Goal: Transaction & Acquisition: Purchase product/service

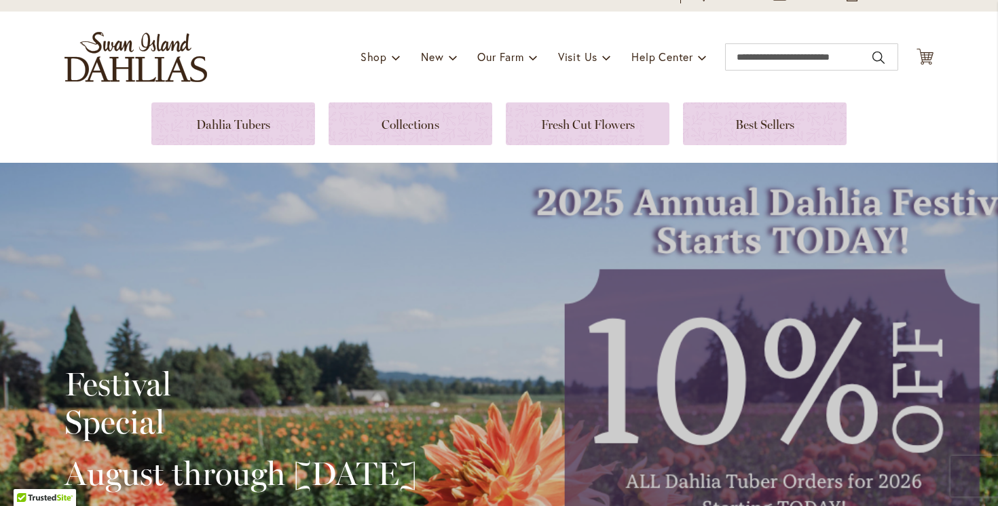
scroll to position [48, 0]
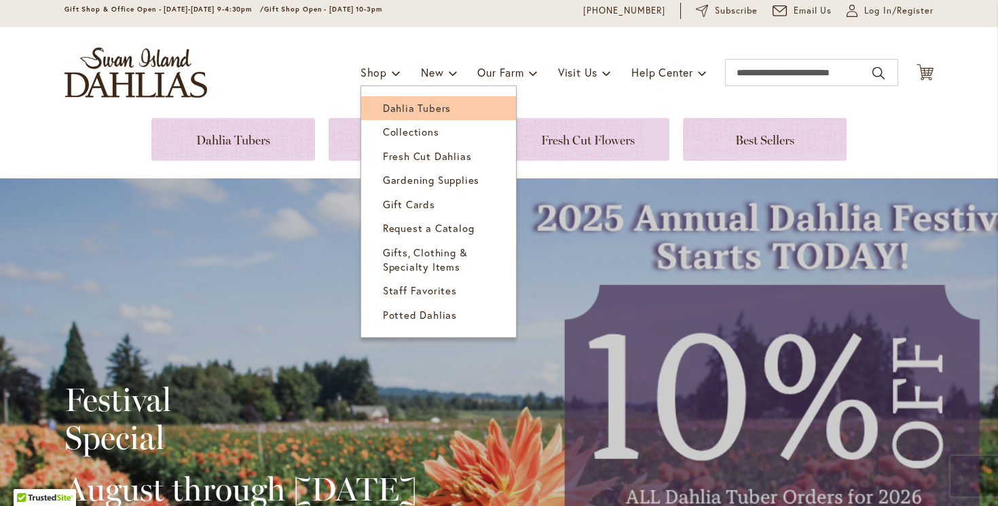
click at [392, 111] on span "Dahlia Tubers" at bounding box center [417, 108] width 68 height 14
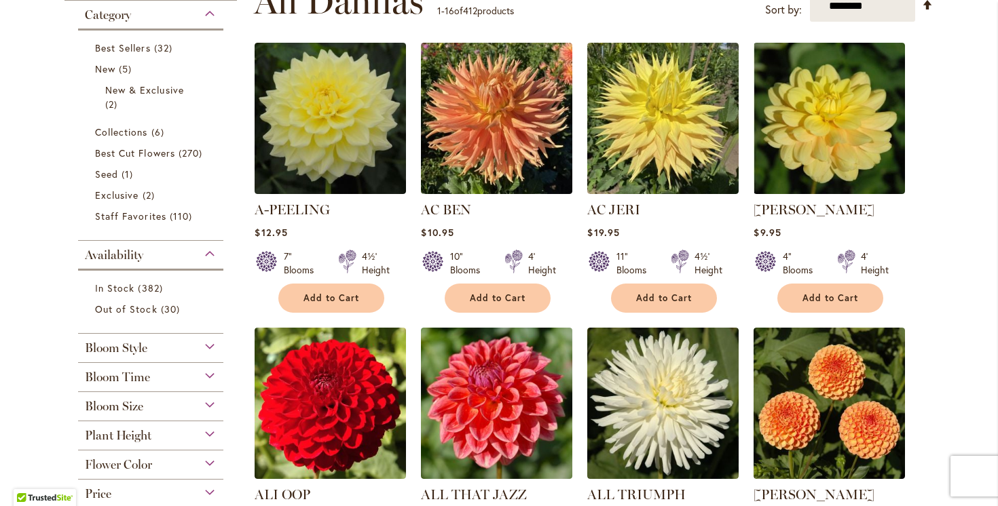
scroll to position [332, 0]
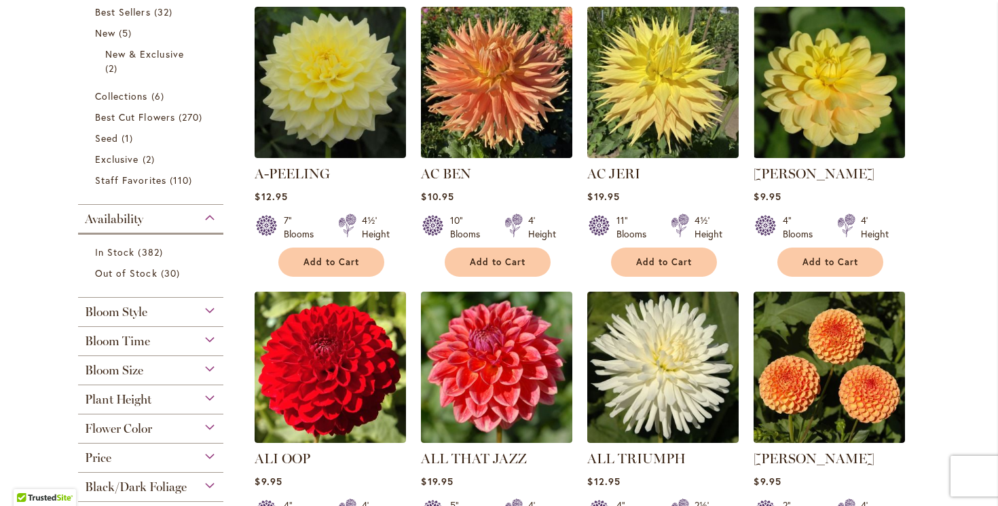
click at [198, 398] on div "Plant Height" at bounding box center [150, 397] width 145 height 22
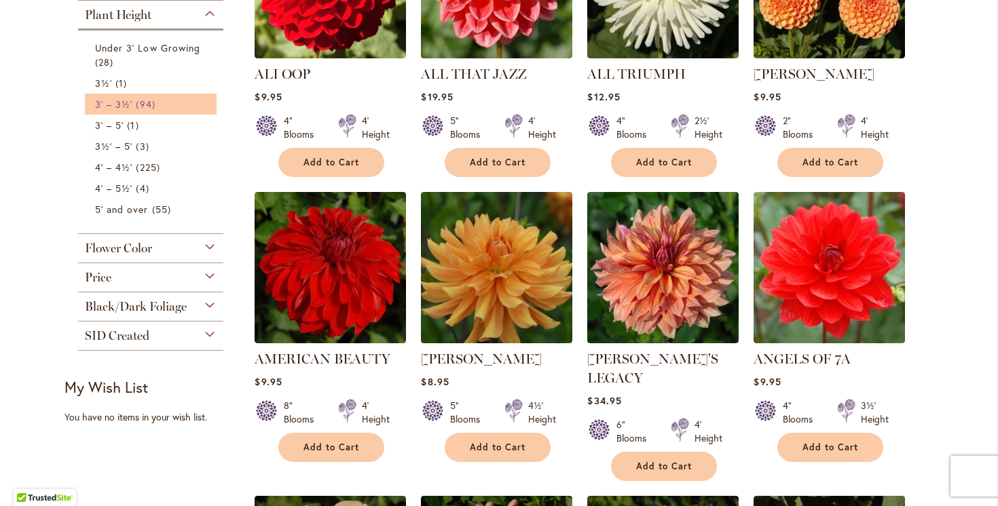
click at [136, 102] on span "94 items" at bounding box center [147, 104] width 22 height 14
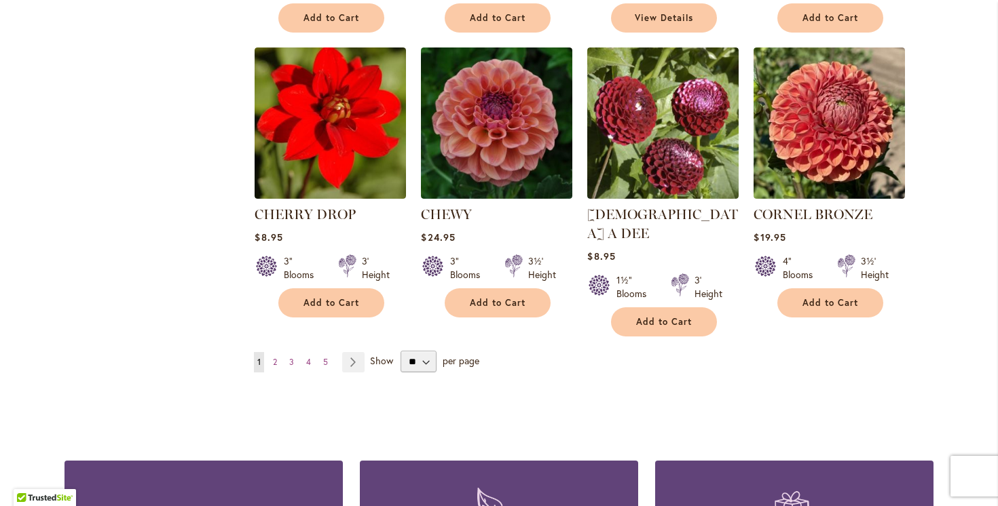
scroll to position [1137, 0]
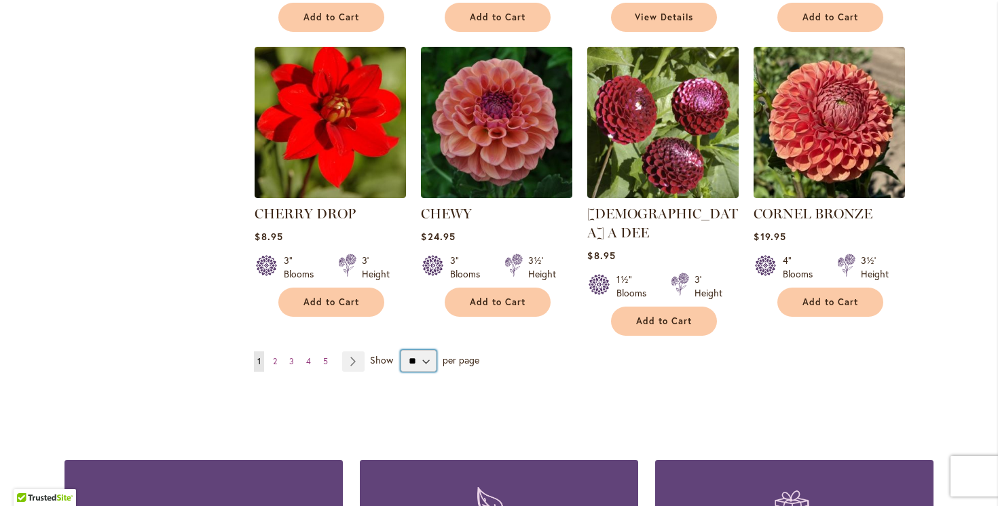
select select "**"
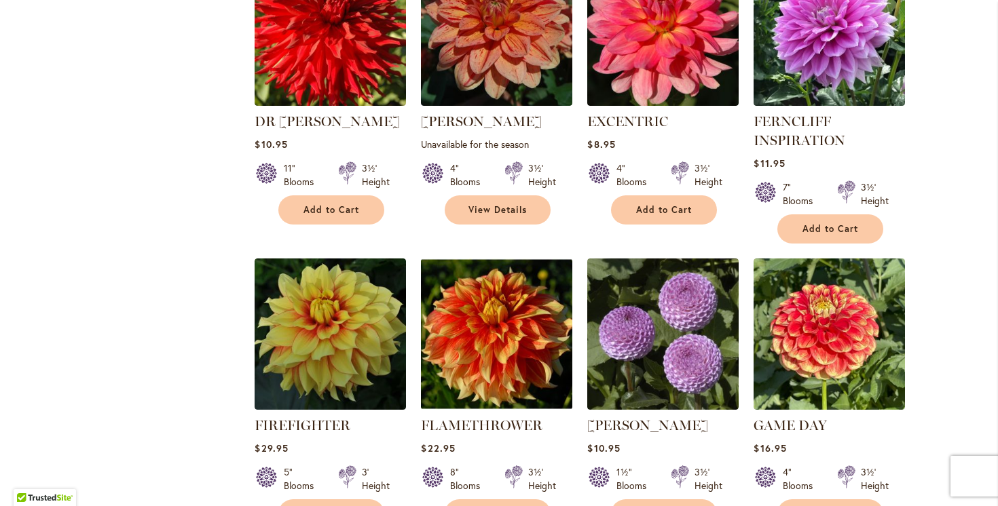
scroll to position [1843, 0]
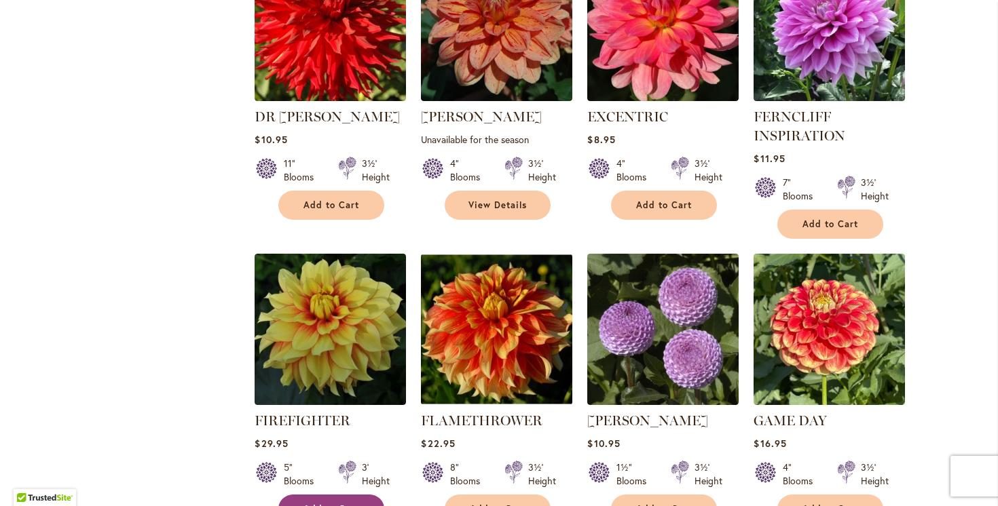
click at [345, 504] on span "Add to Cart" at bounding box center [331, 510] width 56 height 12
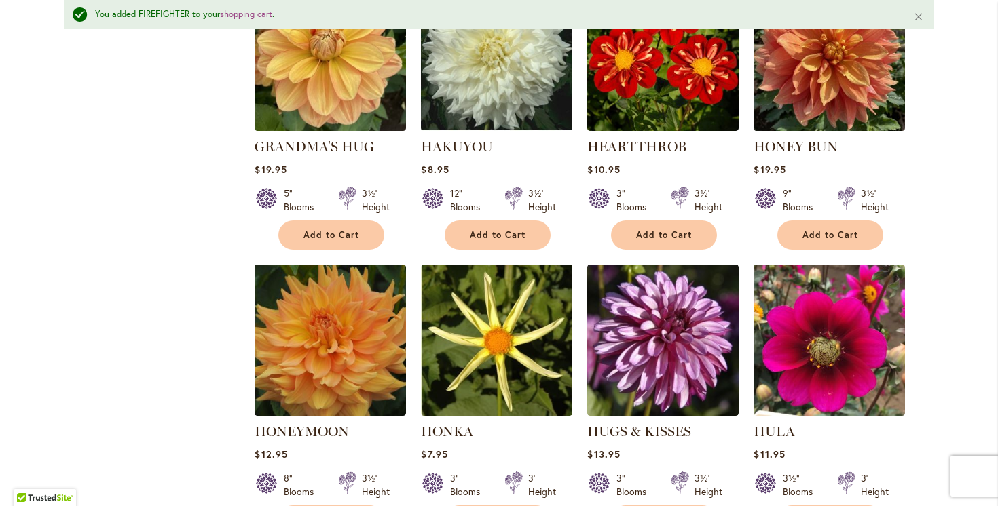
scroll to position [2724, 0]
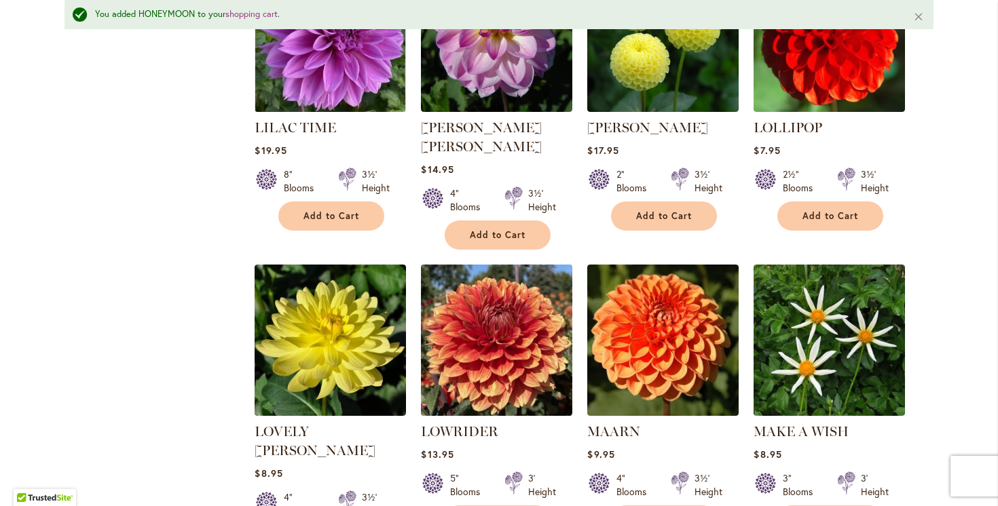
scroll to position [4193, 0]
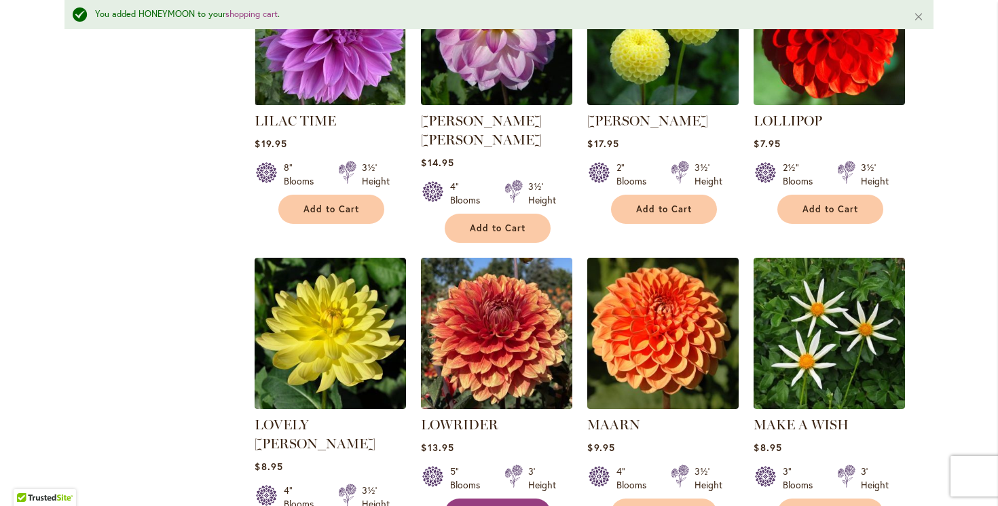
click at [484, 506] on span "Add to Cart" at bounding box center [498, 514] width 56 height 12
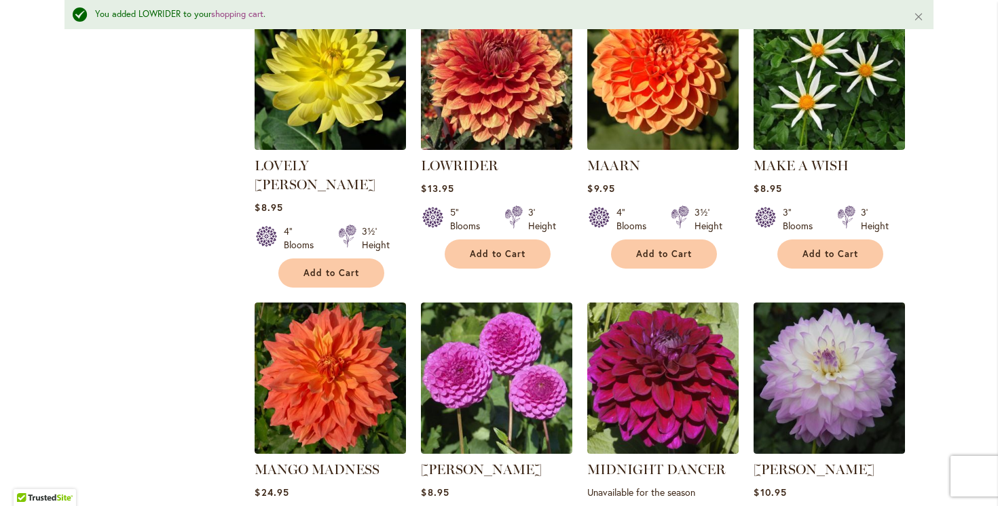
scroll to position [4453, 0]
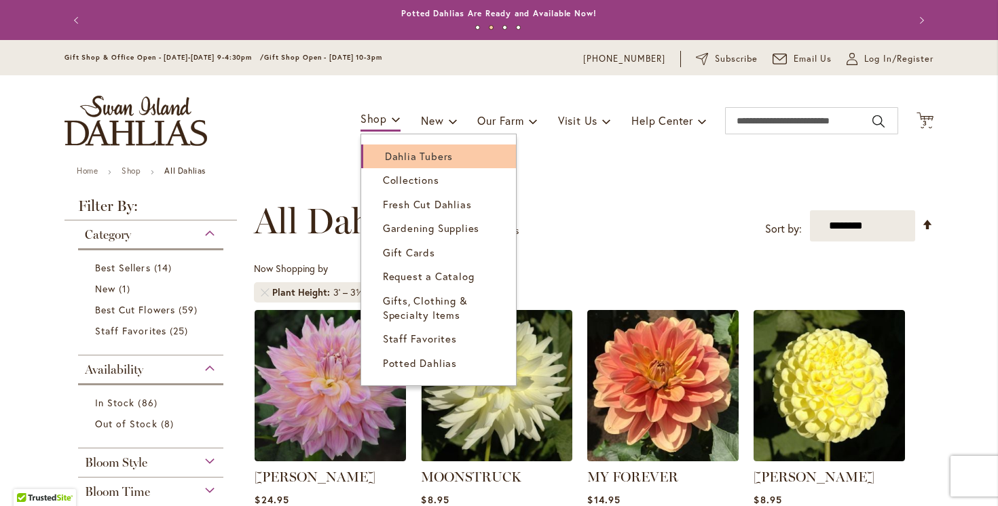
click at [389, 160] on span "Dahlia Tubers" at bounding box center [419, 156] width 68 height 14
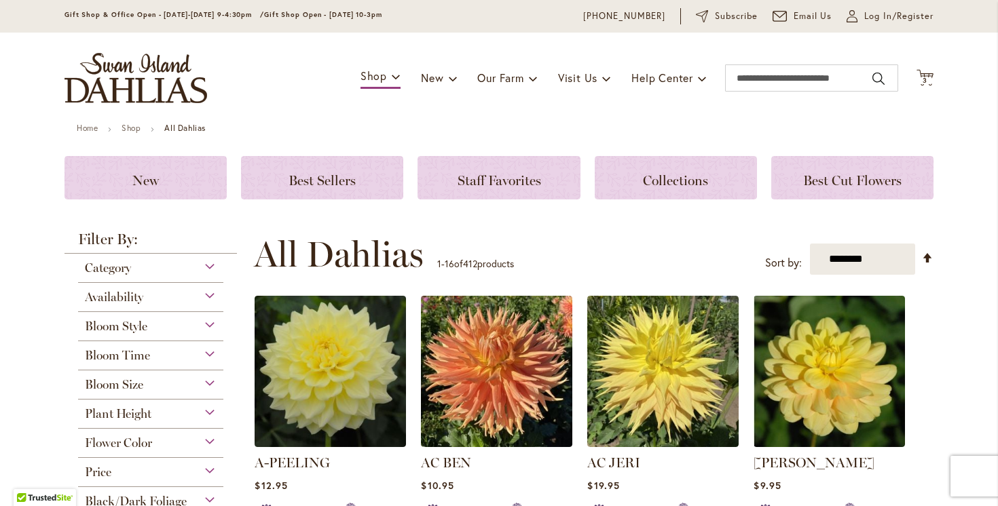
scroll to position [58, 0]
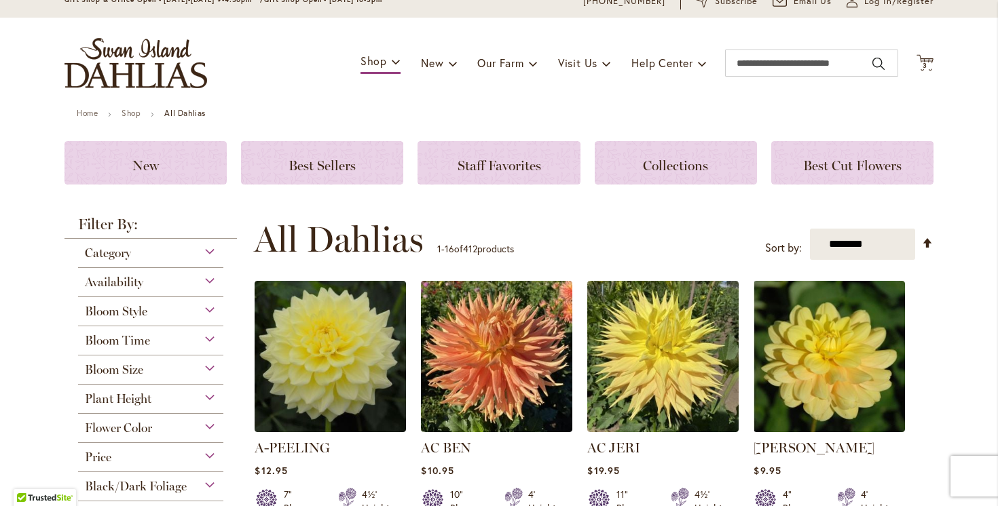
click at [200, 426] on div "Flower Color" at bounding box center [150, 425] width 145 height 22
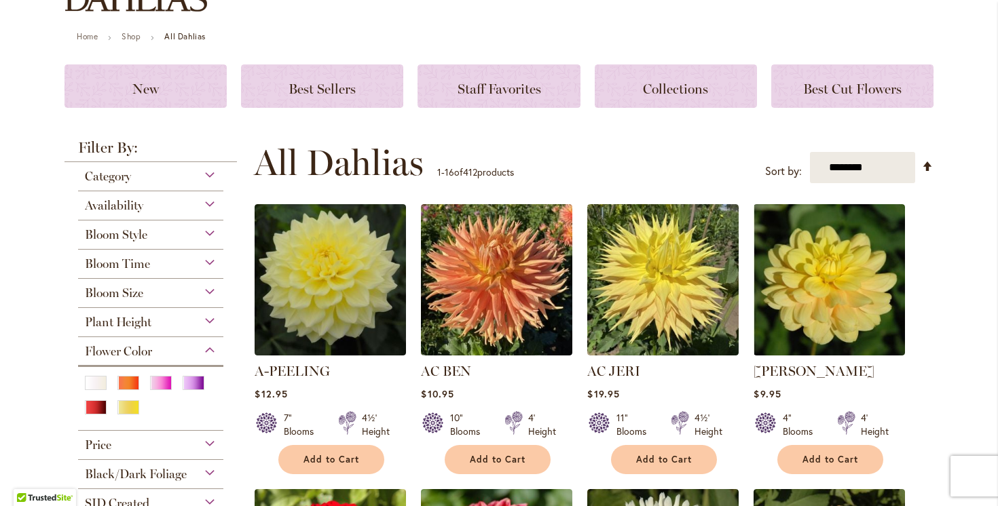
scroll to position [162, 0]
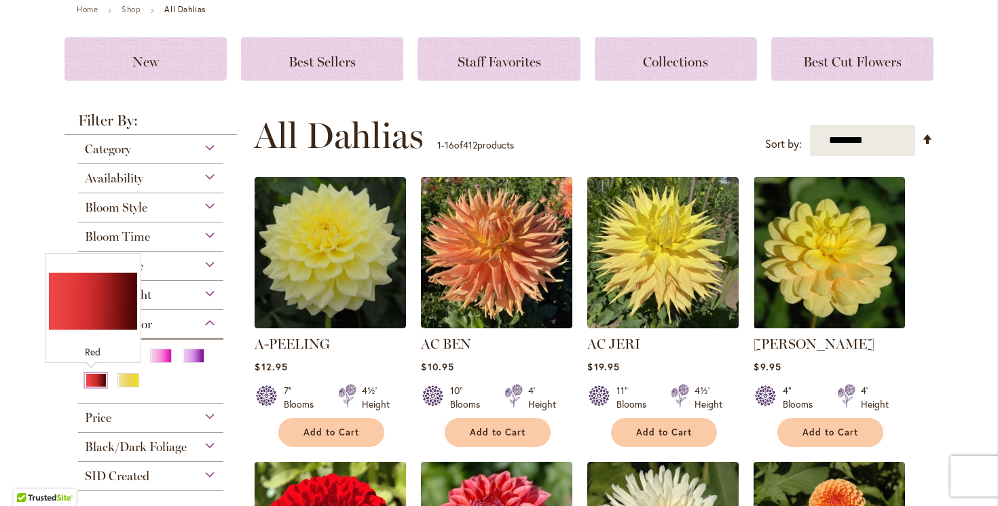
click at [92, 381] on div "Red" at bounding box center [96, 380] width 22 height 14
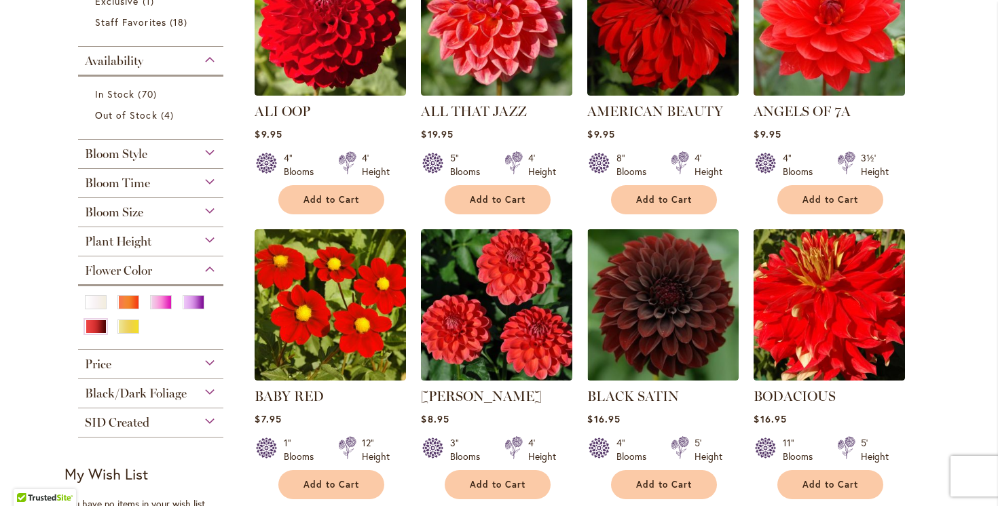
scroll to position [375, 0]
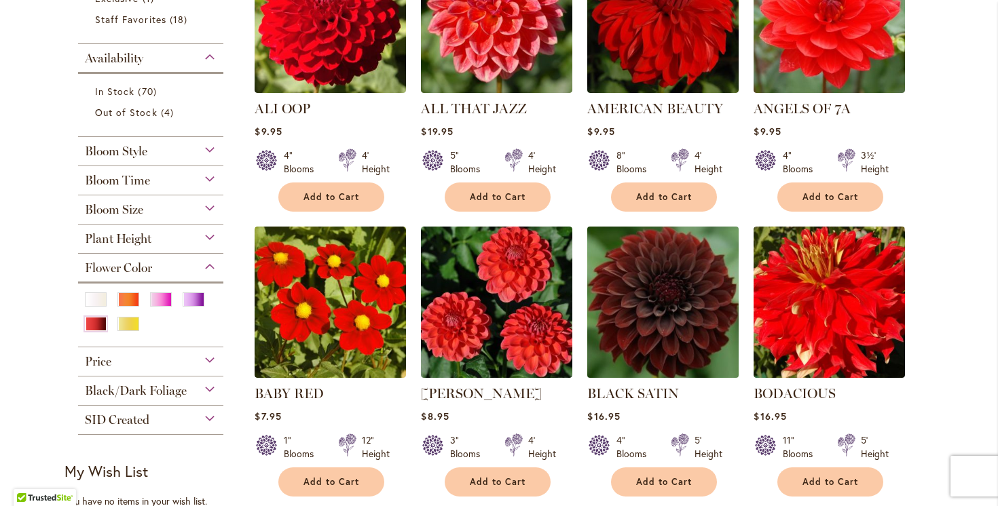
click at [664, 308] on img at bounding box center [663, 302] width 159 height 159
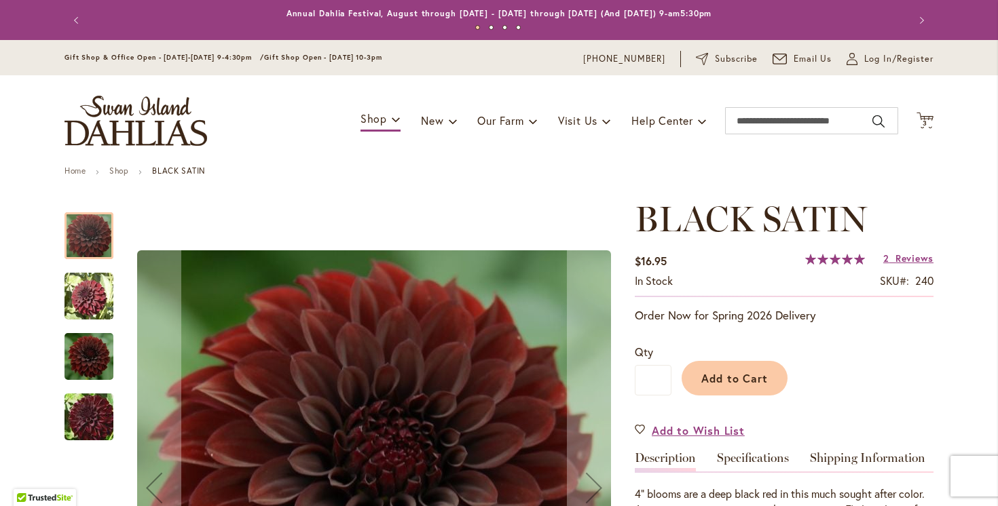
click at [88, 293] on img "BLACK SATIN" at bounding box center [88, 296] width 49 height 49
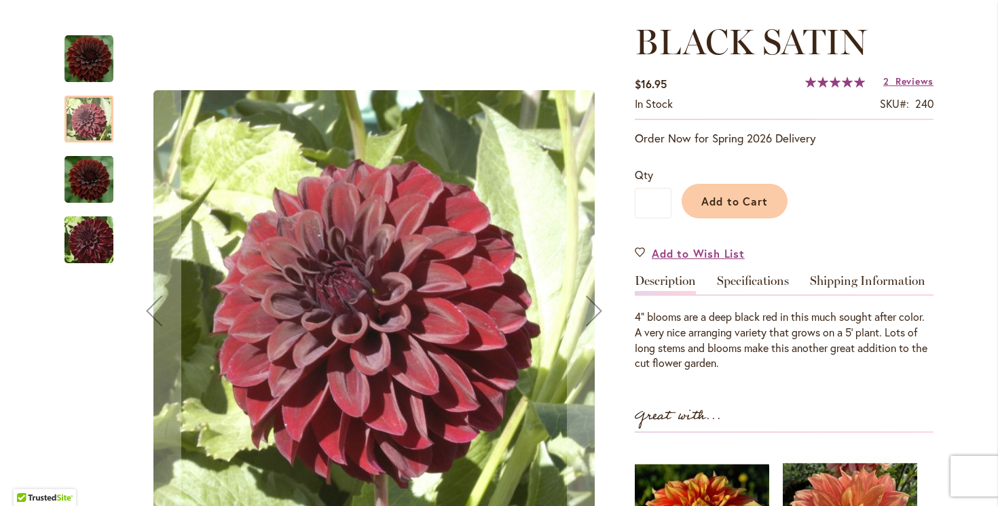
scroll to position [179, 0]
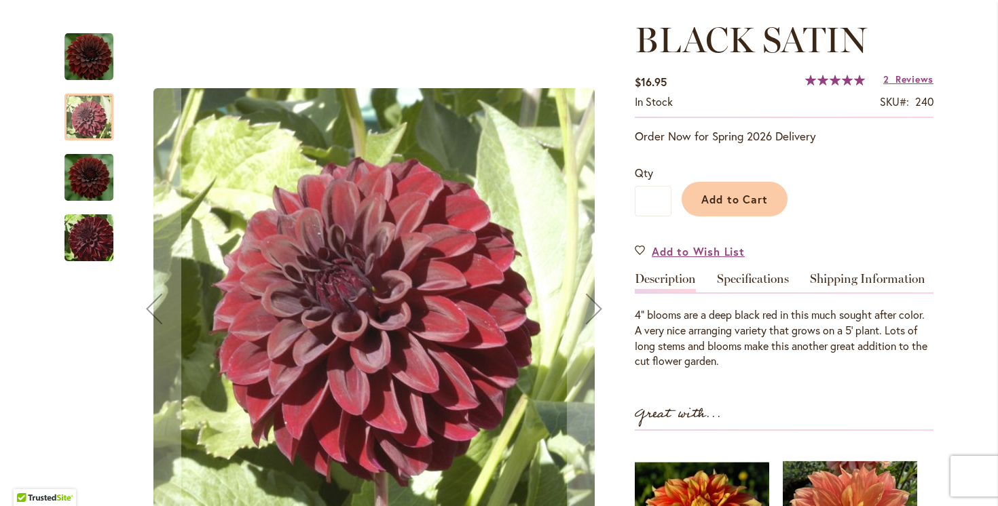
click at [94, 179] on img "BLACK SATIN" at bounding box center [88, 177] width 49 height 54
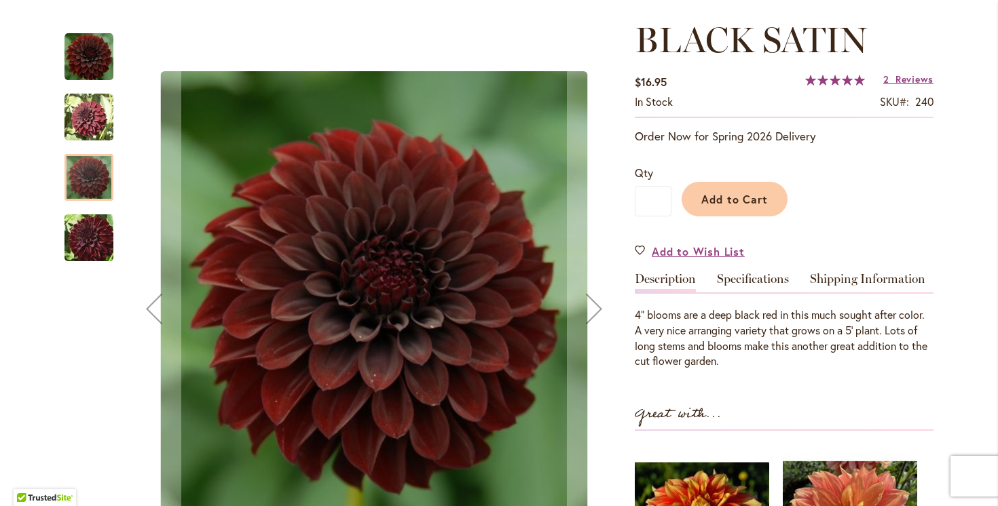
click at [88, 236] on img "BLACK SATIN" at bounding box center [89, 238] width 98 height 65
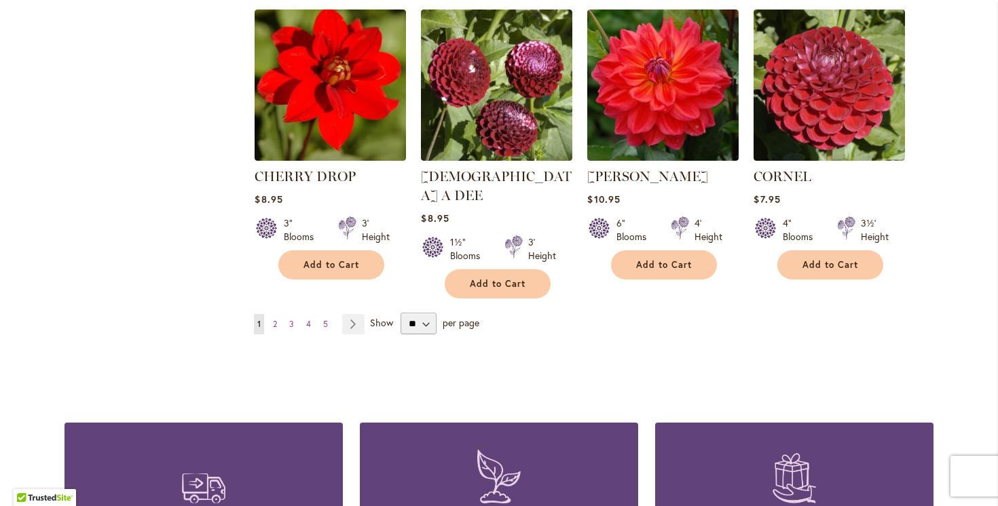
scroll to position [1163, 0]
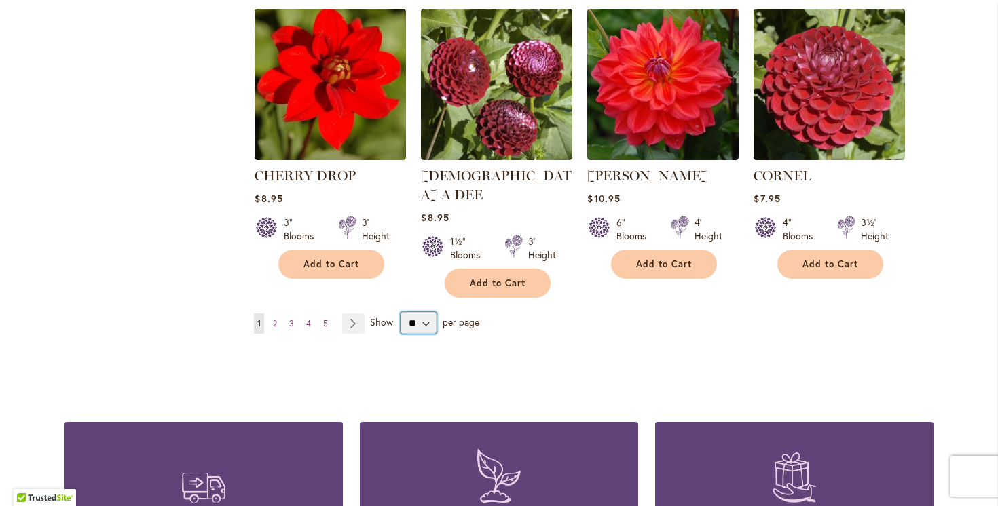
select select "**"
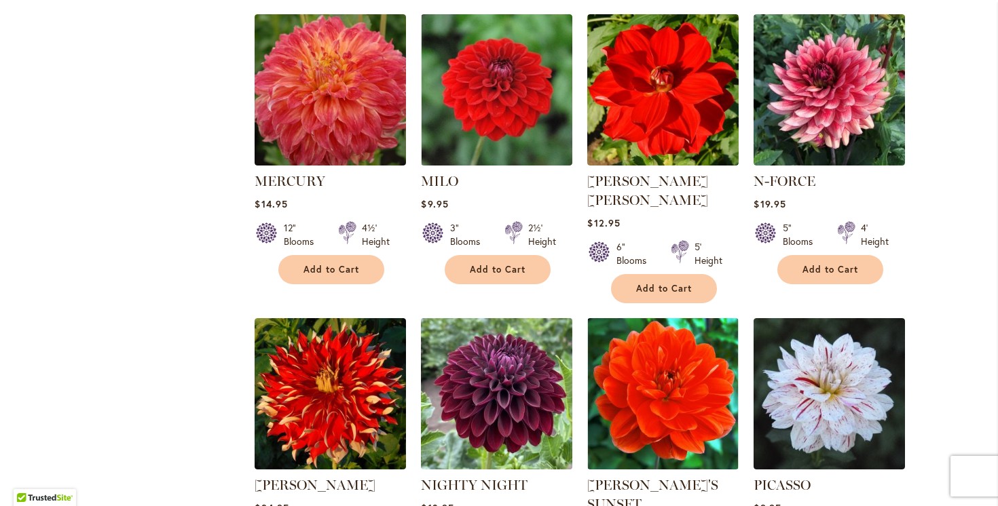
scroll to position [3241, 0]
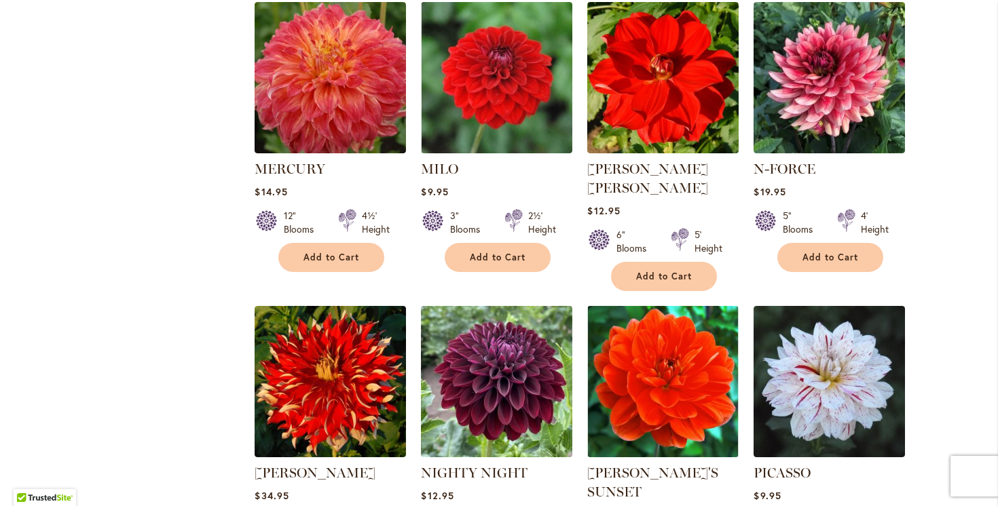
click at [489, 302] on img at bounding box center [496, 381] width 159 height 159
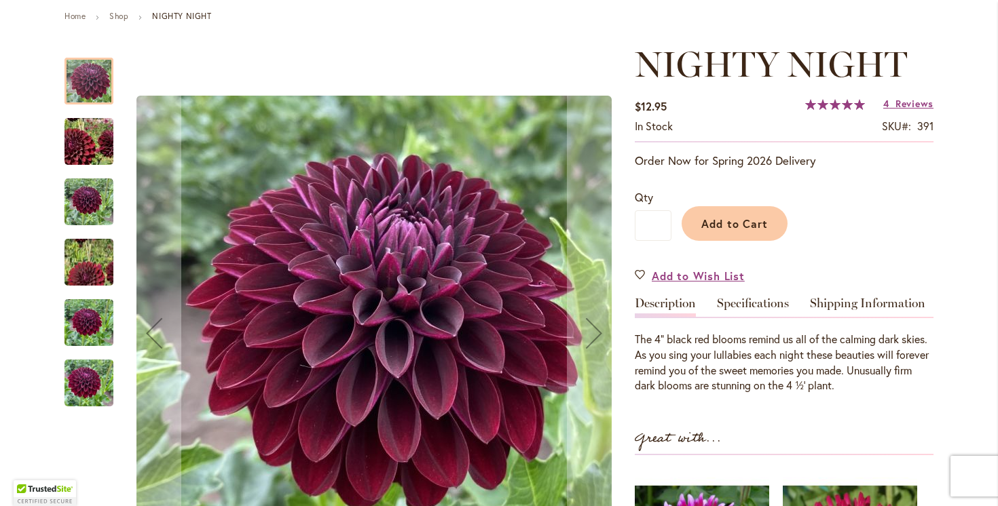
scroll to position [157, 0]
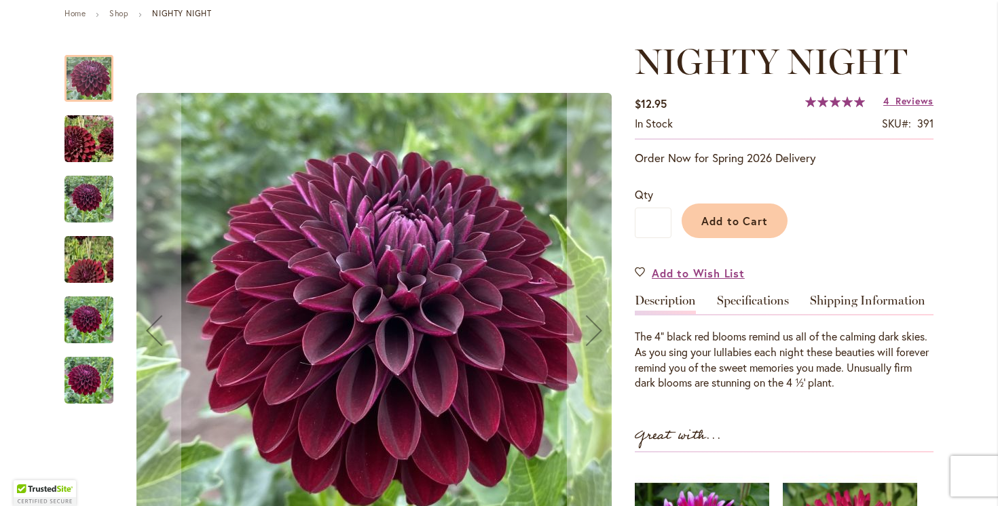
click at [88, 146] on img "Nighty Night" at bounding box center [89, 139] width 96 height 94
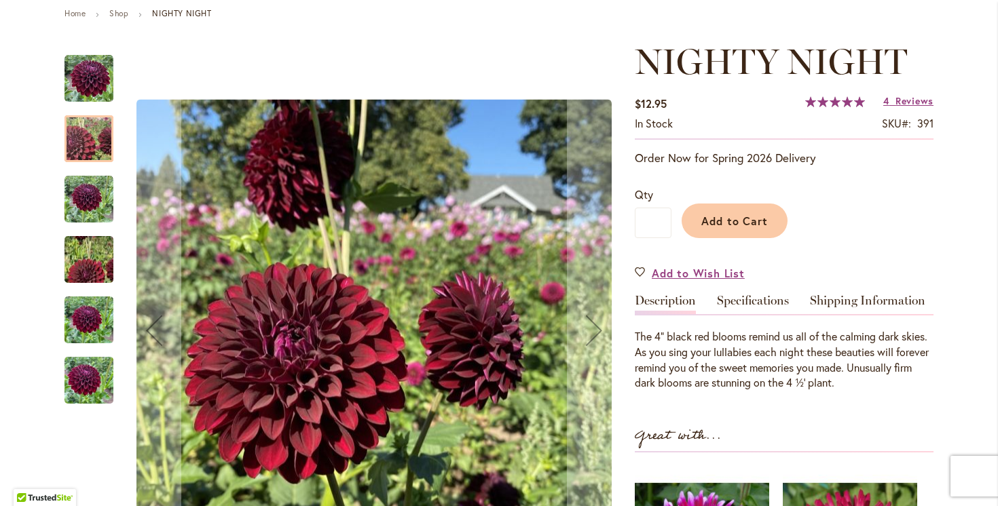
click at [89, 192] on img "Nighty Night" at bounding box center [88, 199] width 49 height 49
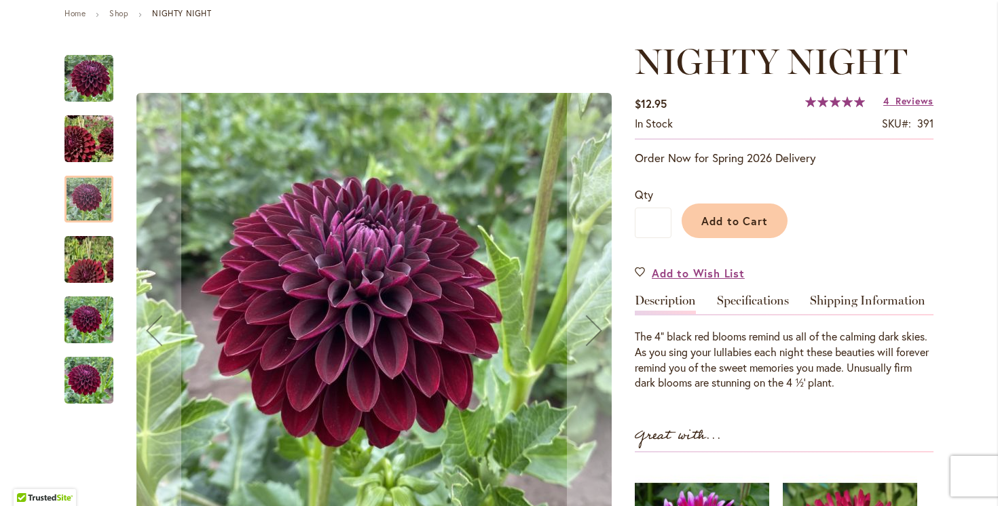
click at [81, 310] on img "Nighty Night" at bounding box center [88, 320] width 49 height 65
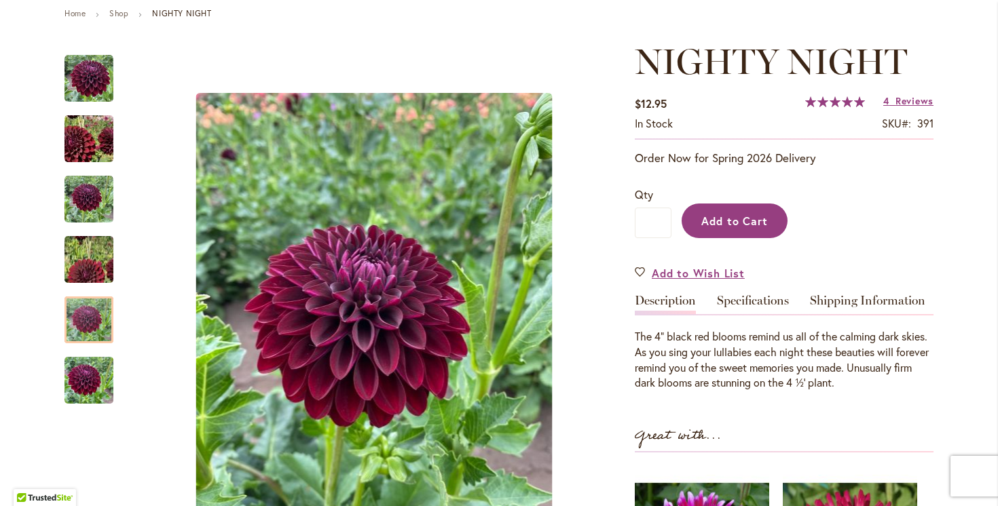
click at [712, 227] on button "Add to Cart" at bounding box center [734, 221] width 106 height 35
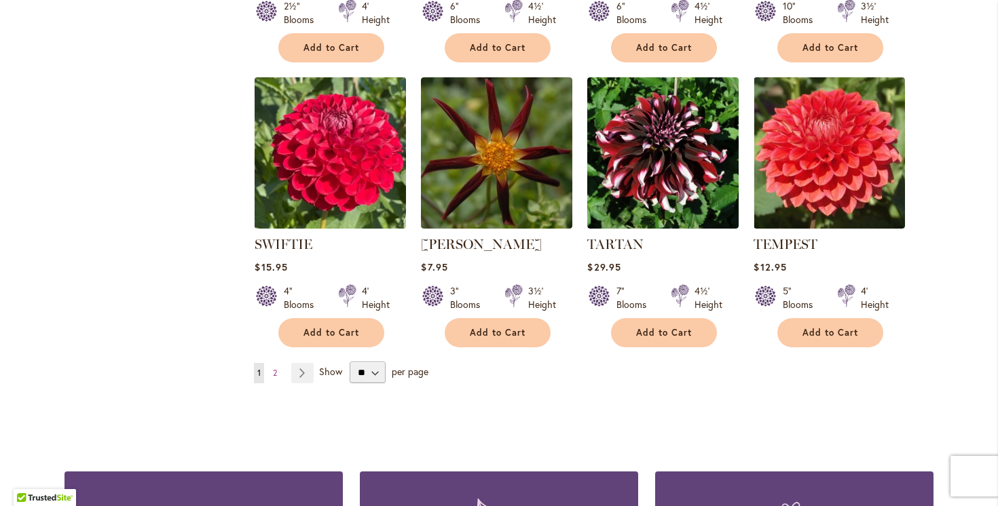
scroll to position [4682, 0]
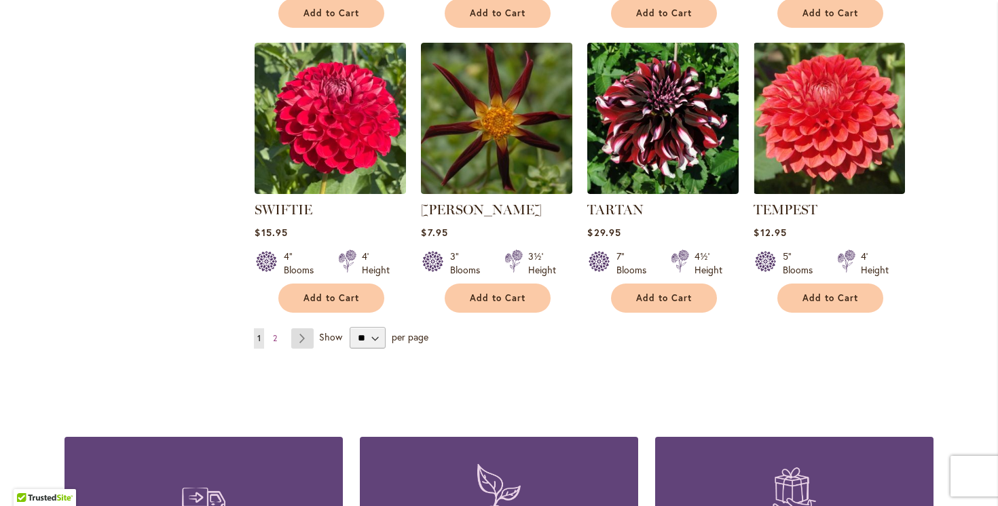
click at [297, 328] on link "Page Next" at bounding box center [302, 338] width 22 height 20
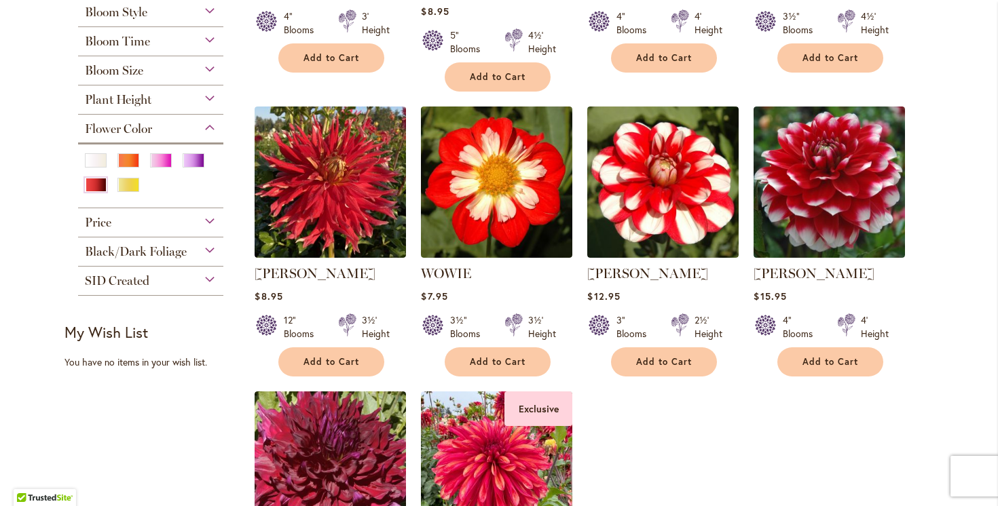
scroll to position [516, 0]
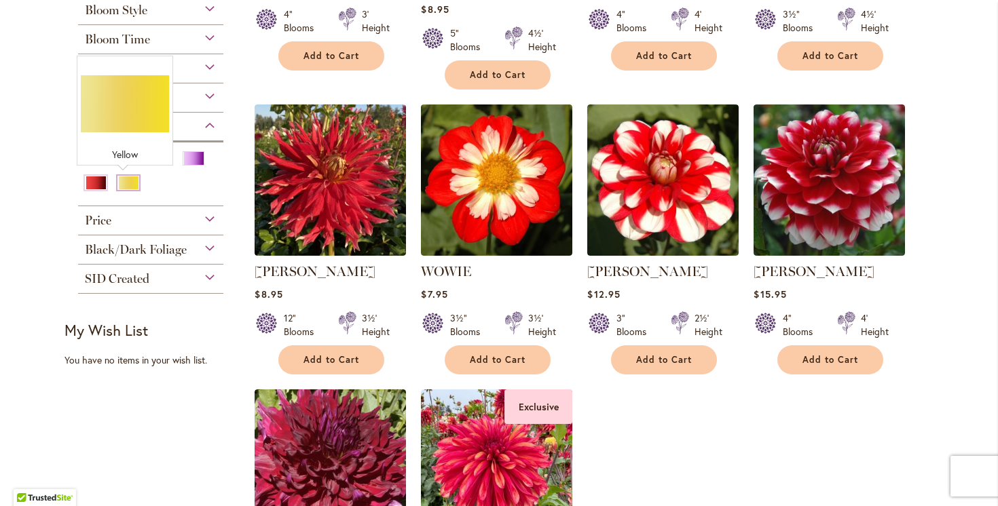
click at [130, 183] on div "Yellow" at bounding box center [128, 183] width 22 height 14
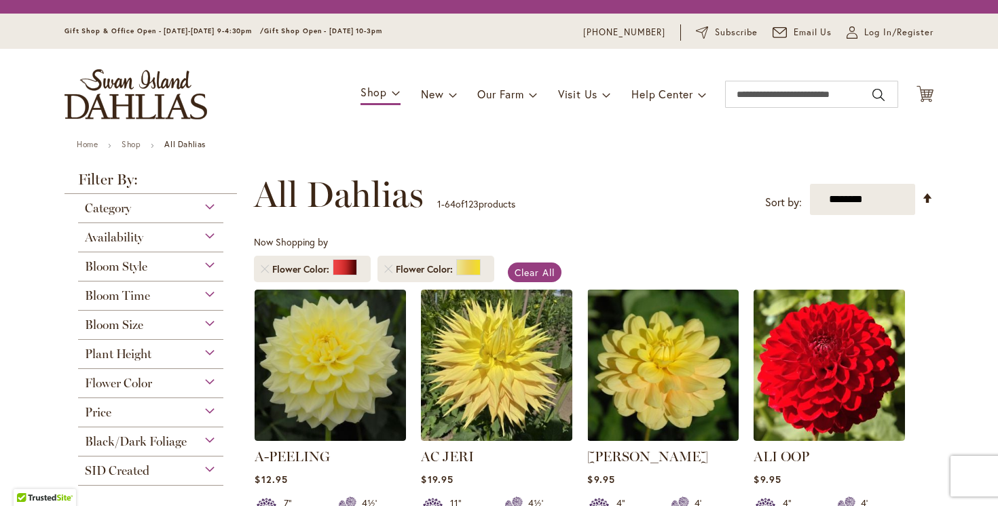
scroll to position [252, 0]
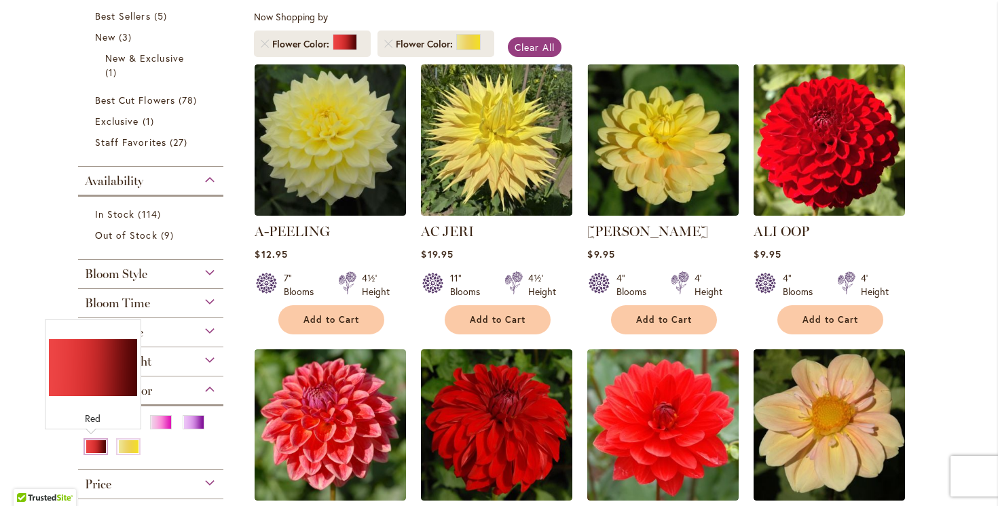
click at [85, 445] on div "Red" at bounding box center [96, 447] width 22 height 14
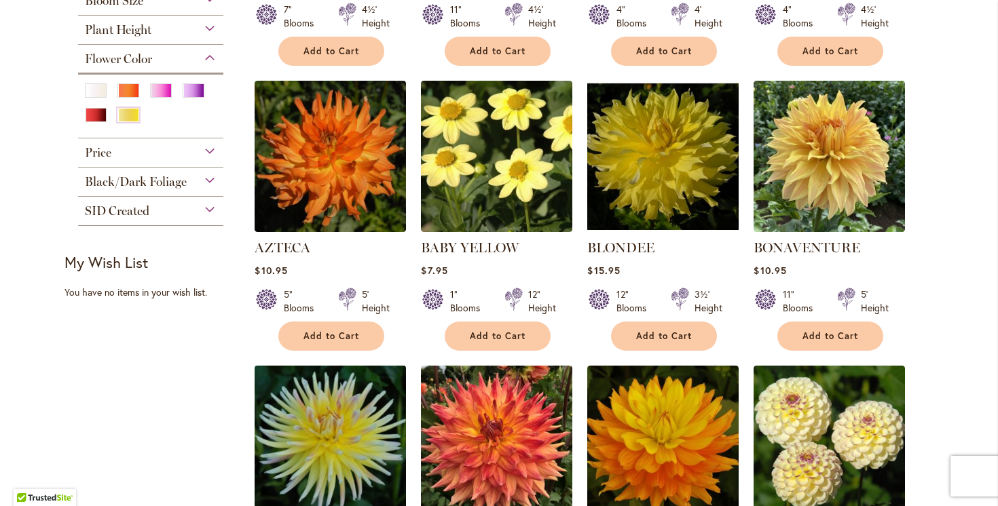
scroll to position [522, 0]
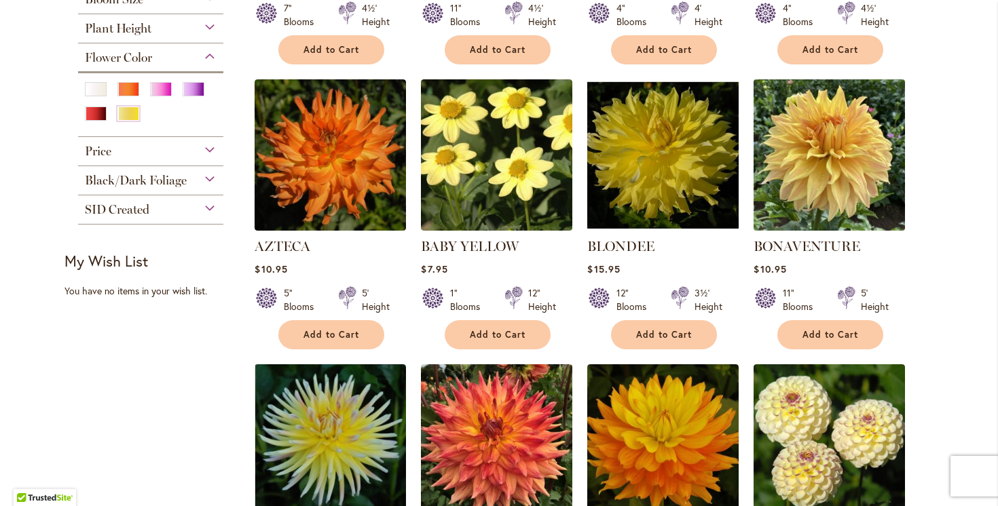
click at [805, 124] on img at bounding box center [829, 154] width 159 height 159
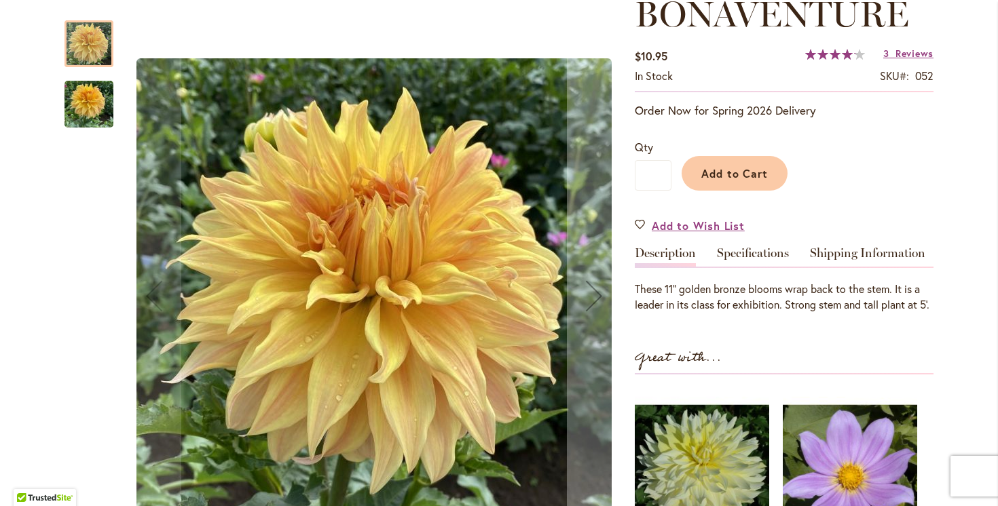
scroll to position [210, 0]
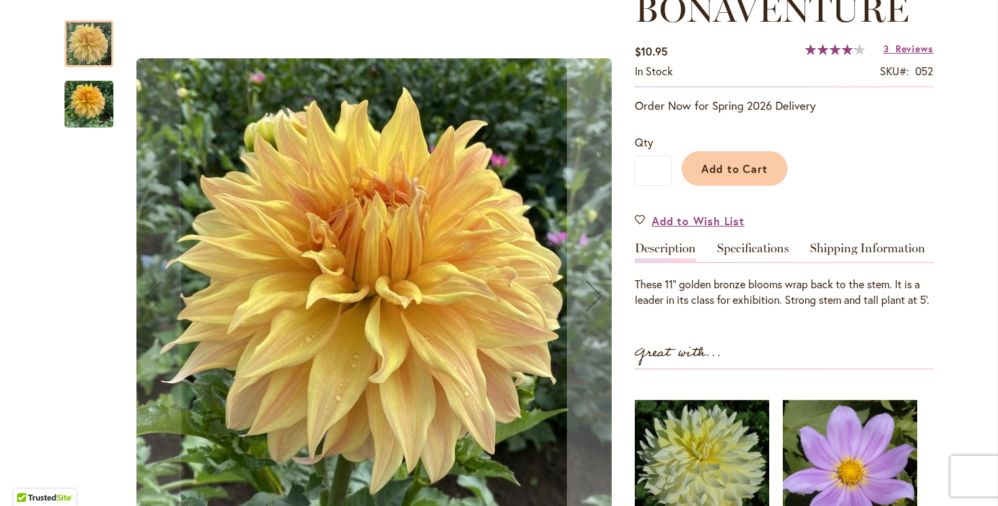
click at [94, 109] on img "Bonaventure" at bounding box center [88, 104] width 49 height 65
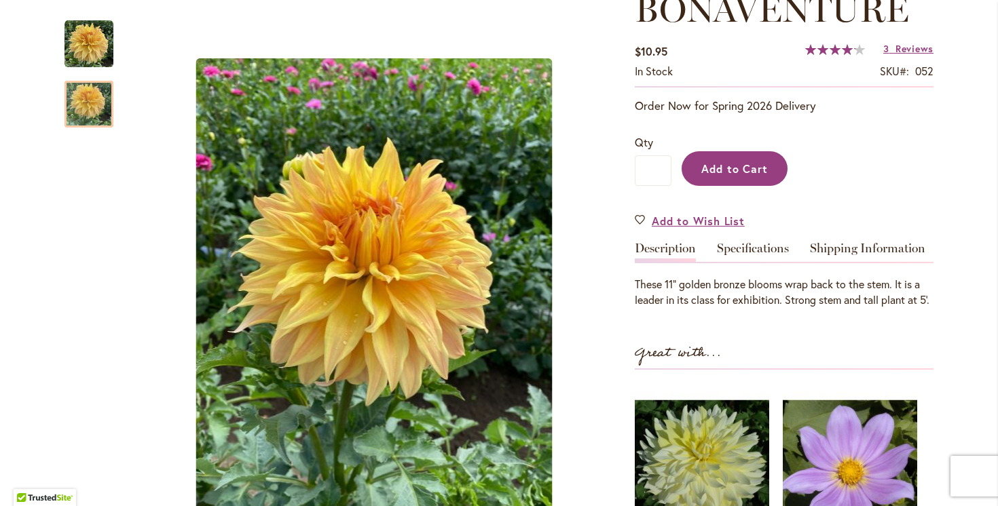
click at [722, 170] on span "Add to Cart" at bounding box center [734, 169] width 67 height 14
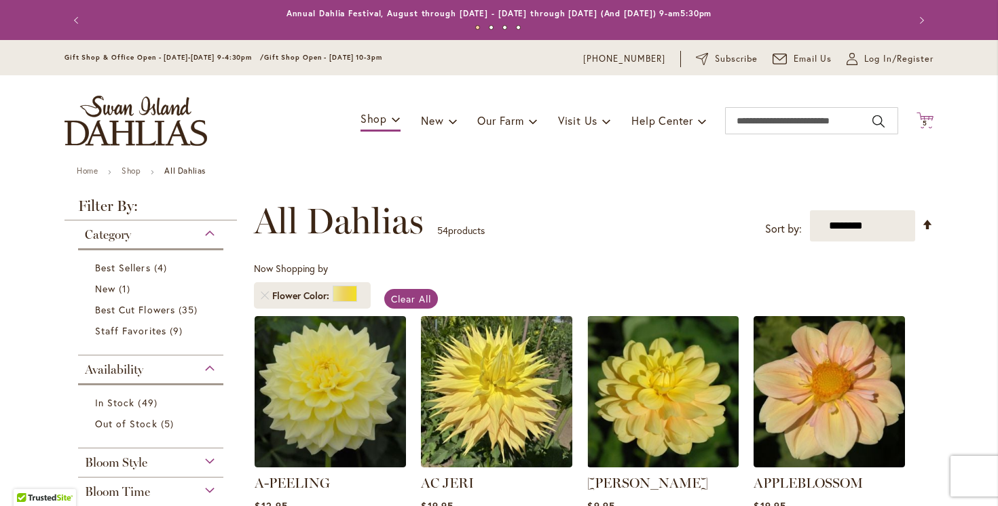
click at [922, 119] on span "5" at bounding box center [924, 123] width 5 height 9
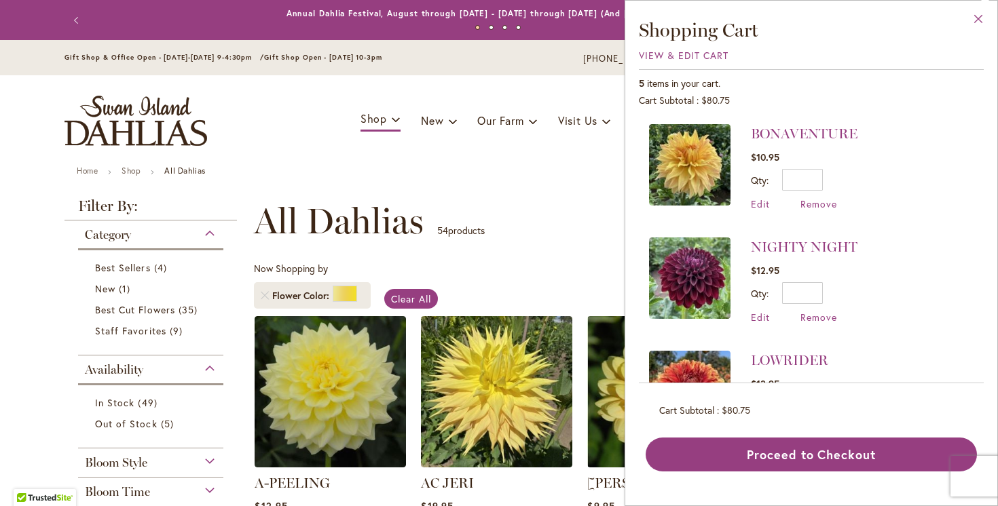
click at [975, 22] on button "Close" at bounding box center [978, 22] width 37 height 43
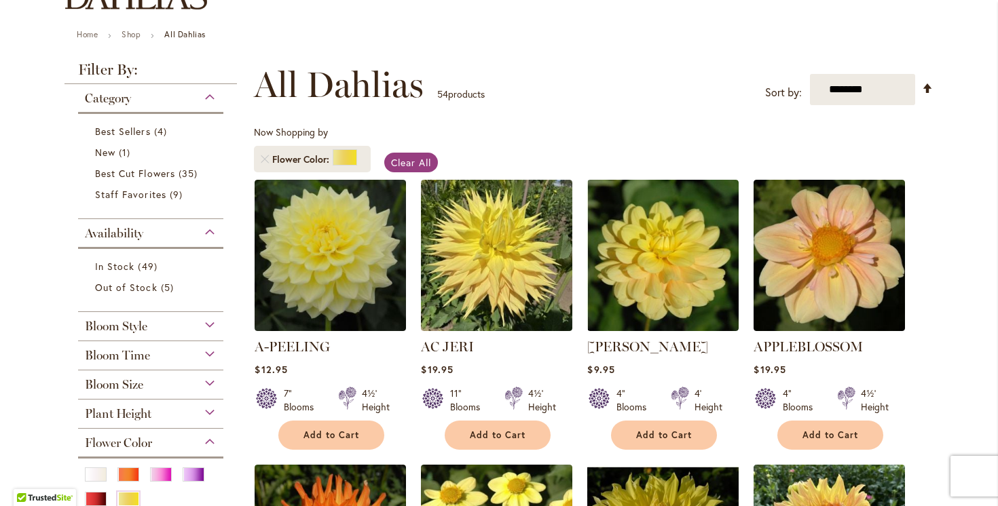
scroll to position [138, 0]
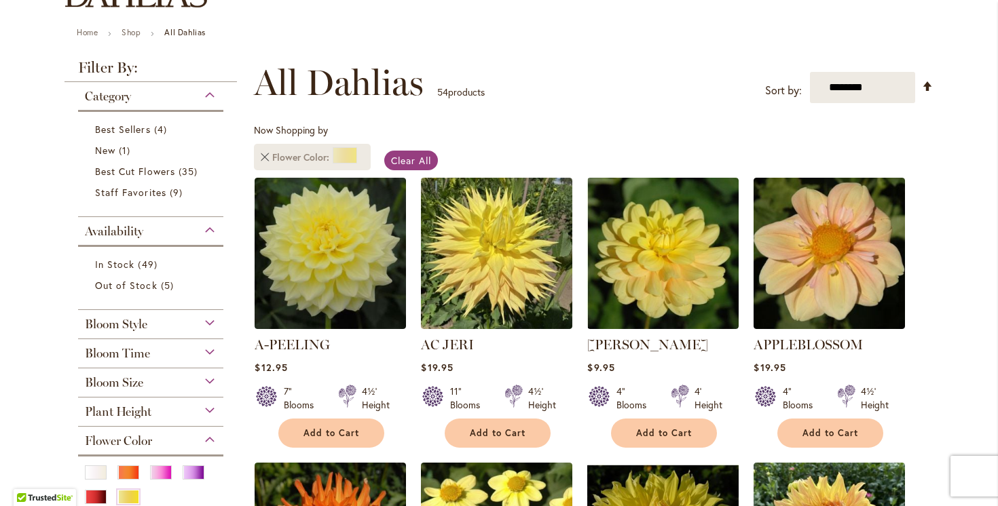
click at [261, 158] on link "Remove Flower Color Yellow" at bounding box center [265, 157] width 8 height 8
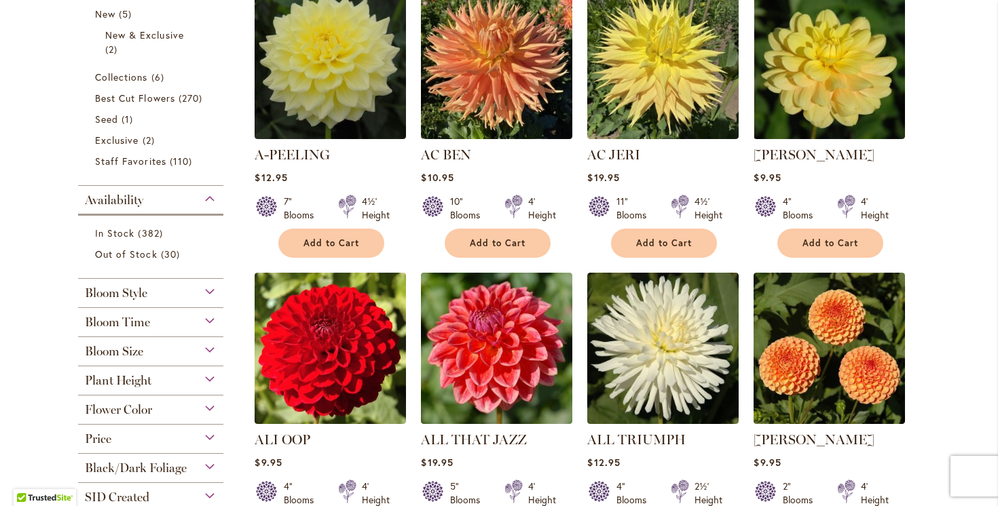
scroll to position [355, 0]
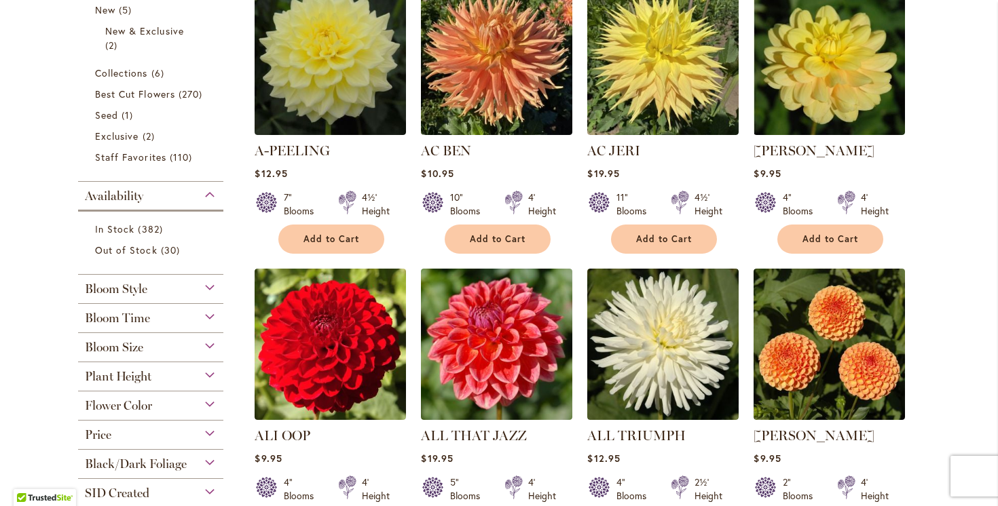
click at [145, 406] on span "Flower Color" at bounding box center [118, 405] width 67 height 15
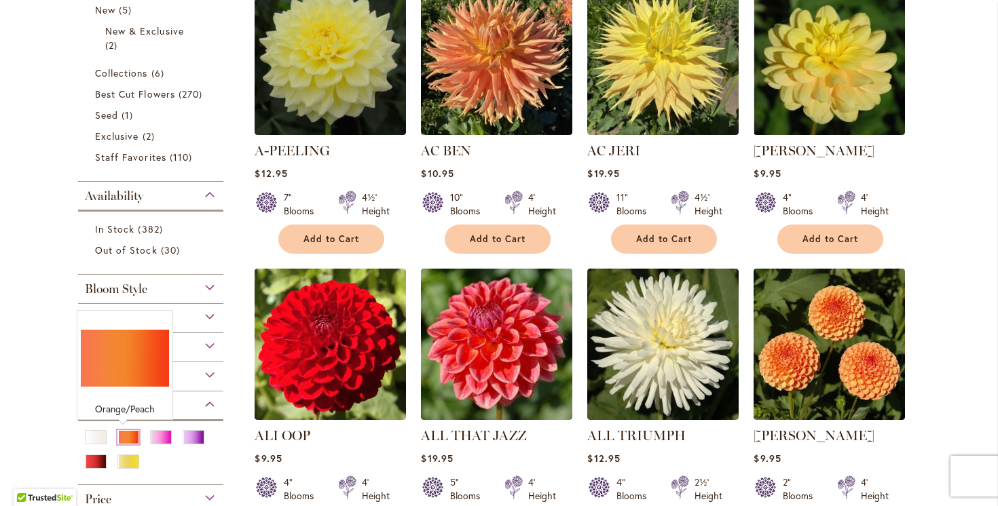
click at [126, 434] on div "Orange/Peach" at bounding box center [128, 437] width 22 height 14
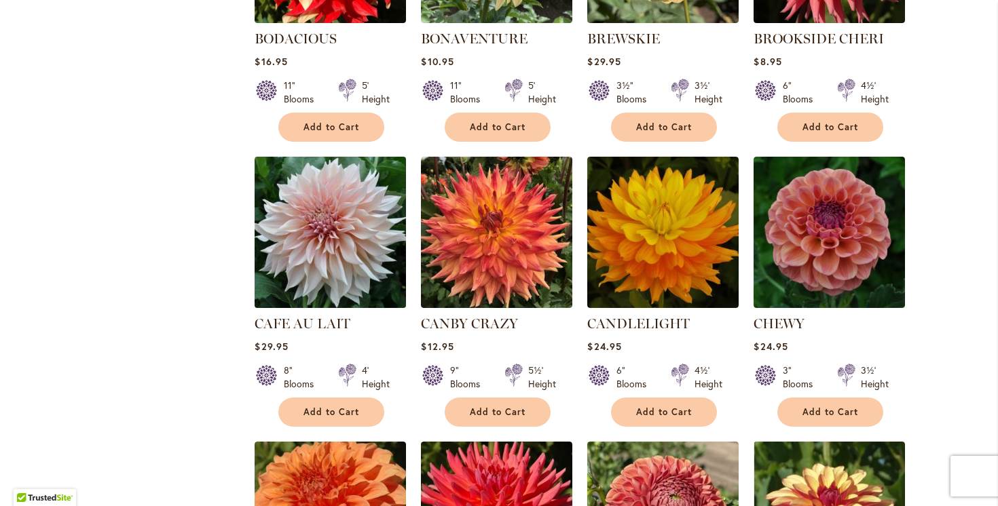
scroll to position [1321, 0]
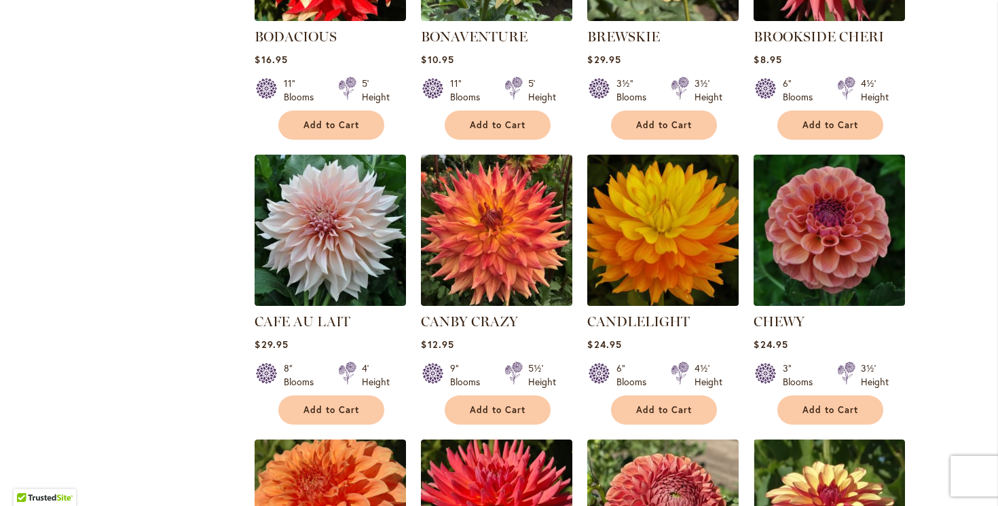
click at [656, 219] on img at bounding box center [663, 230] width 159 height 159
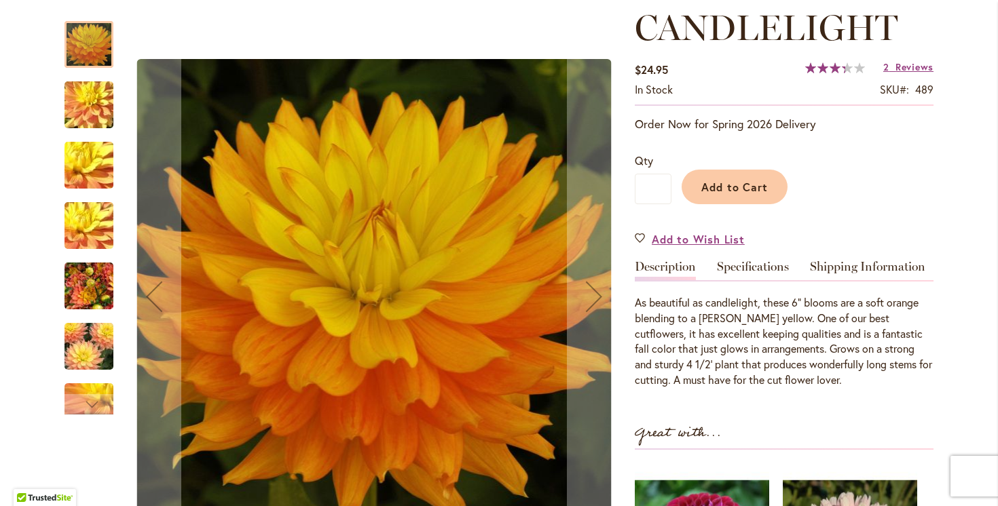
scroll to position [199, 0]
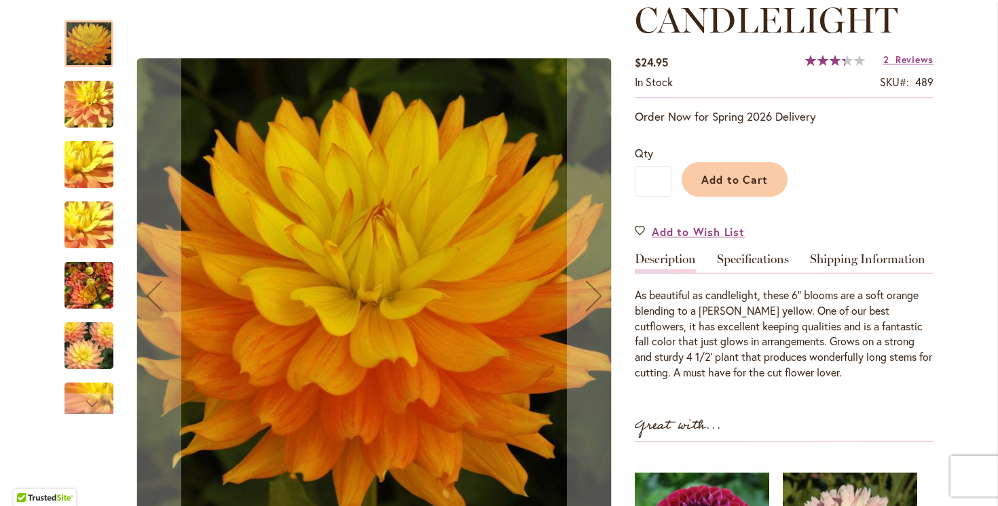
click at [90, 287] on img "CANDLELIGHT" at bounding box center [88, 285] width 49 height 65
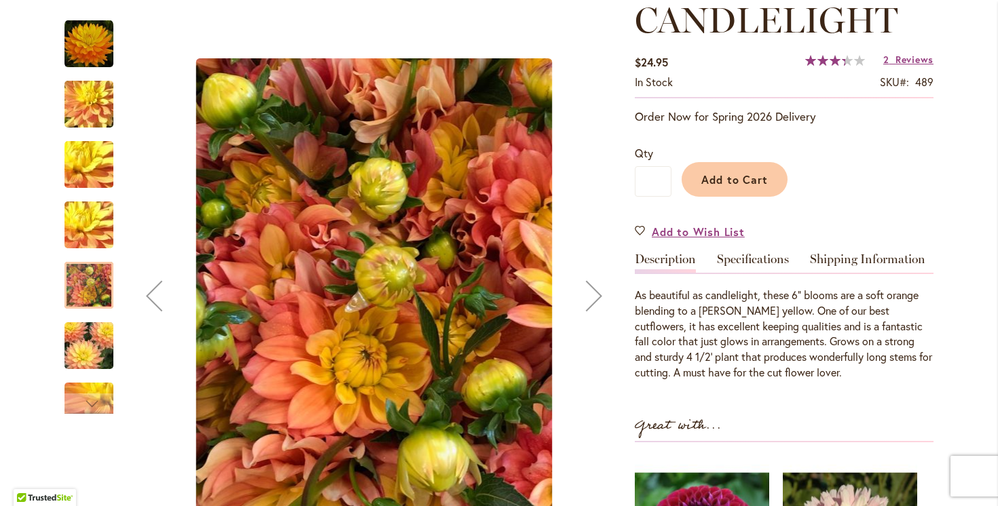
click at [89, 351] on img "CANDLELIGHT" at bounding box center [89, 346] width 98 height 65
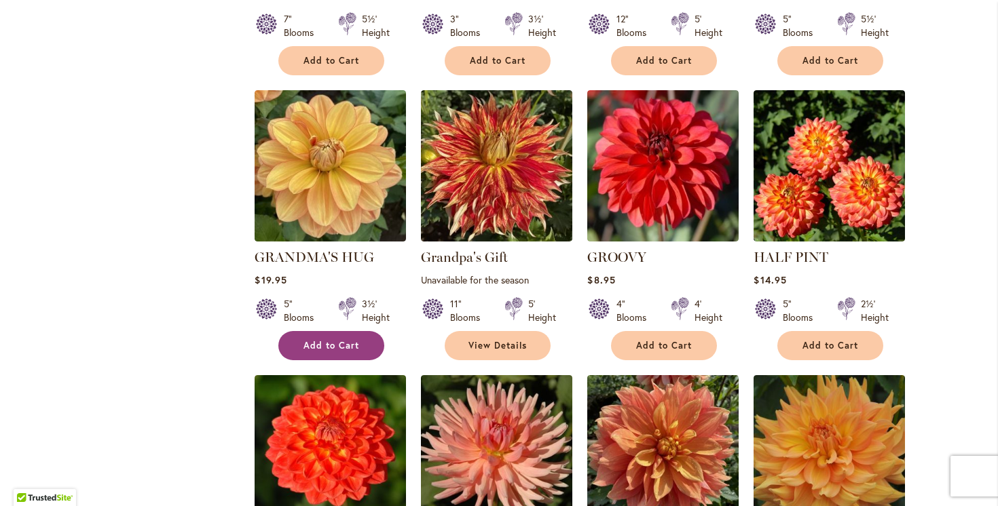
scroll to position [3746, 0]
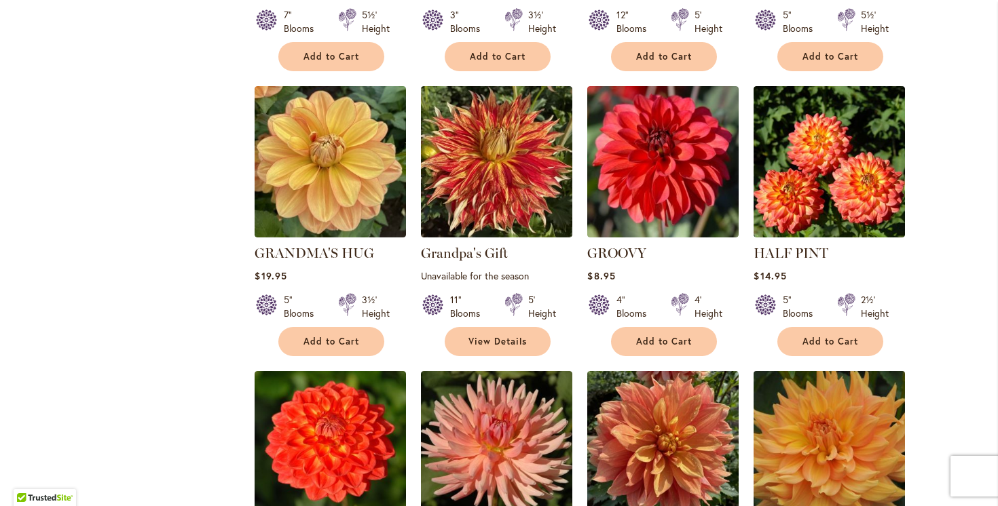
click at [834, 377] on img at bounding box center [829, 446] width 159 height 159
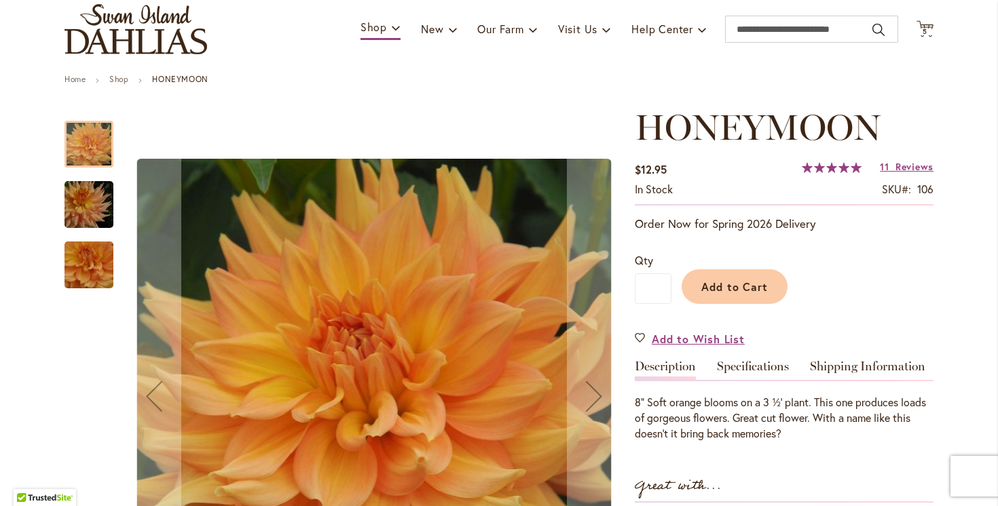
scroll to position [92, 0]
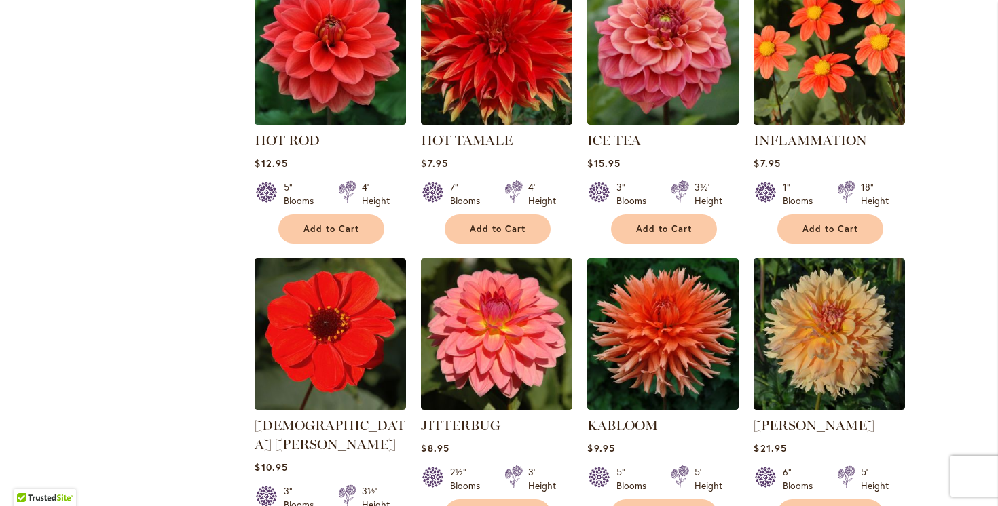
scroll to position [4449, 0]
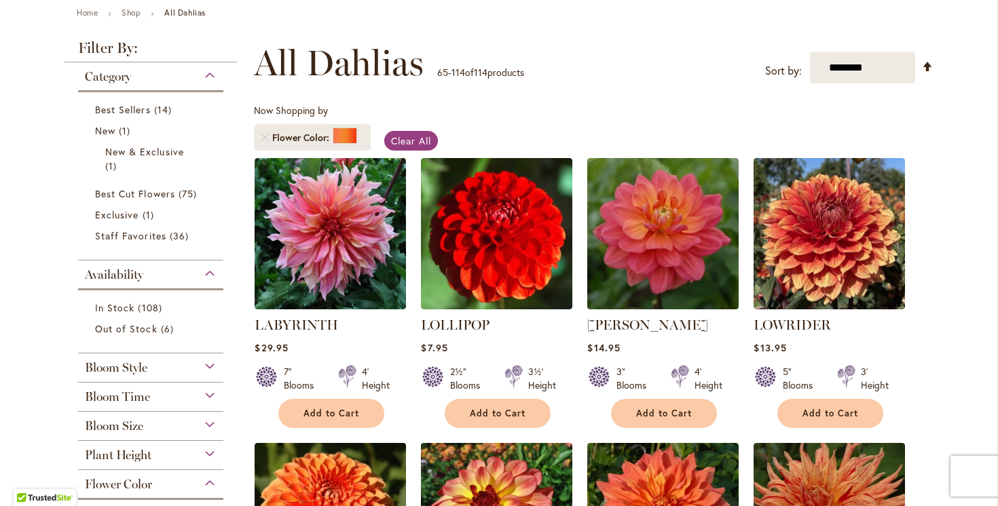
scroll to position [163, 0]
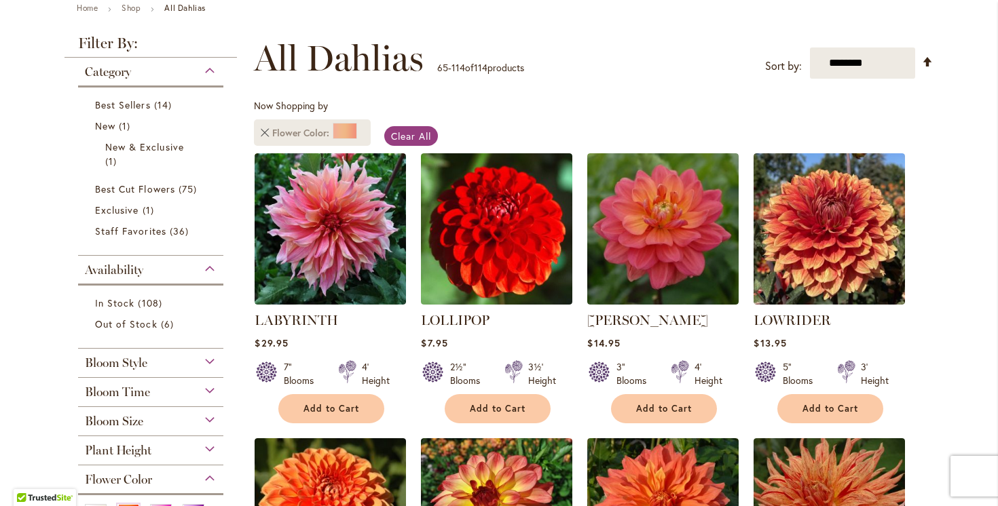
click at [261, 132] on link "Remove Flower Color Orange/Peach" at bounding box center [265, 133] width 8 height 8
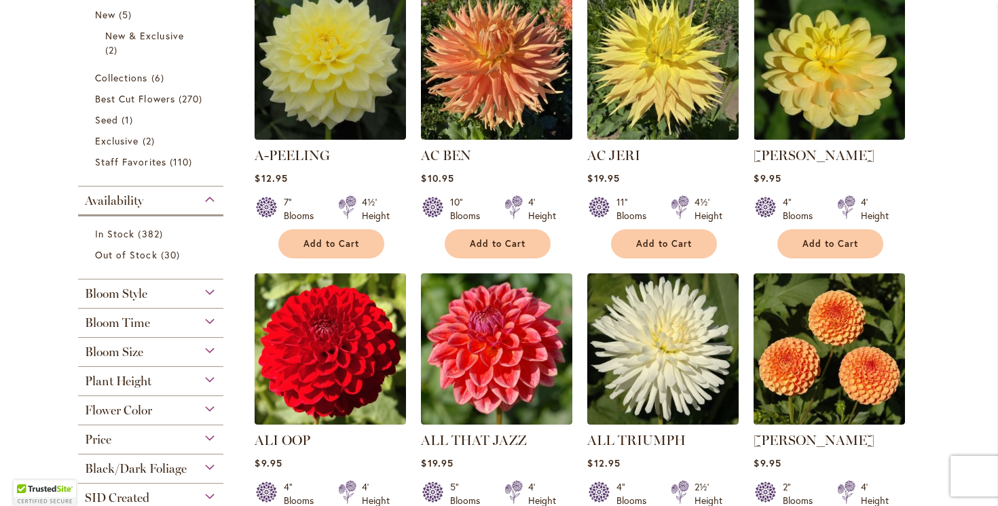
scroll to position [357, 0]
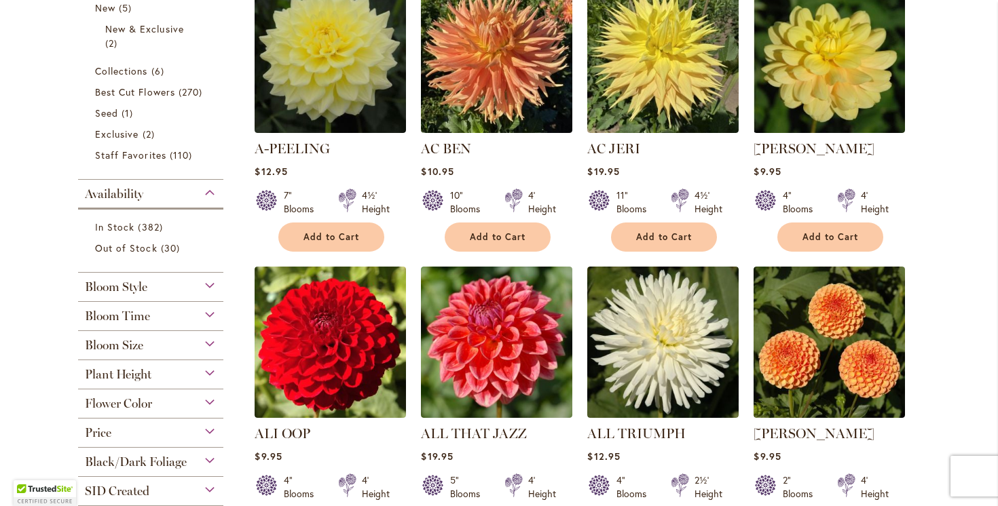
click at [203, 400] on div "Flower Color" at bounding box center [150, 401] width 145 height 22
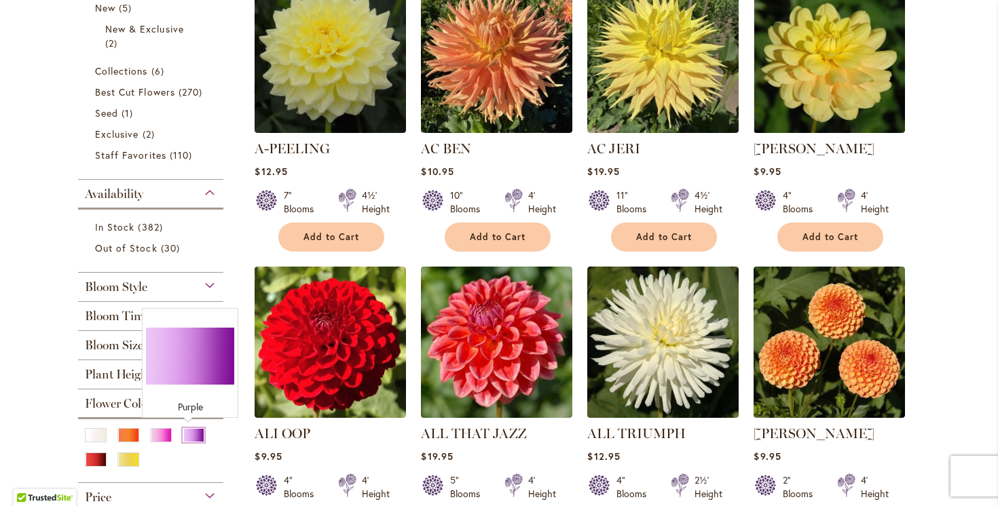
click at [192, 434] on div "Purple" at bounding box center [194, 435] width 22 height 14
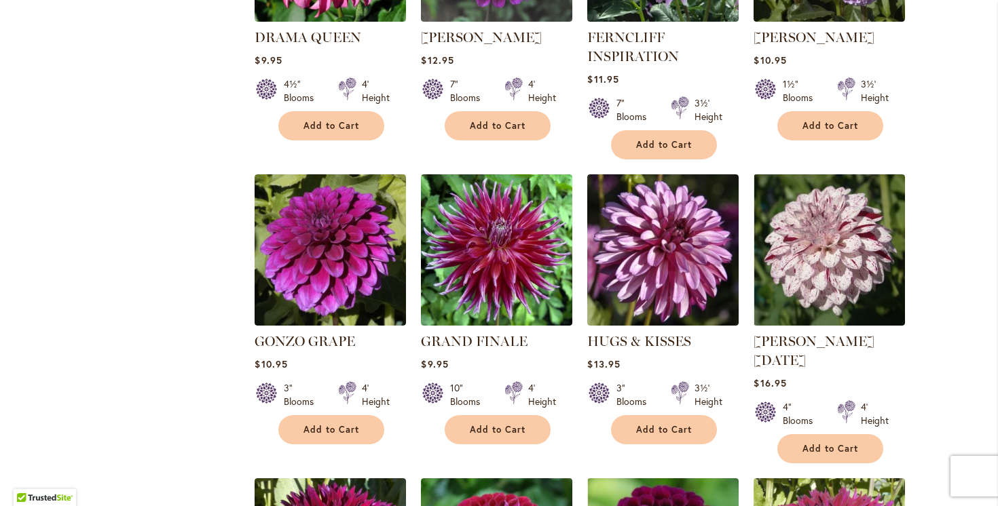
scroll to position [1873, 0]
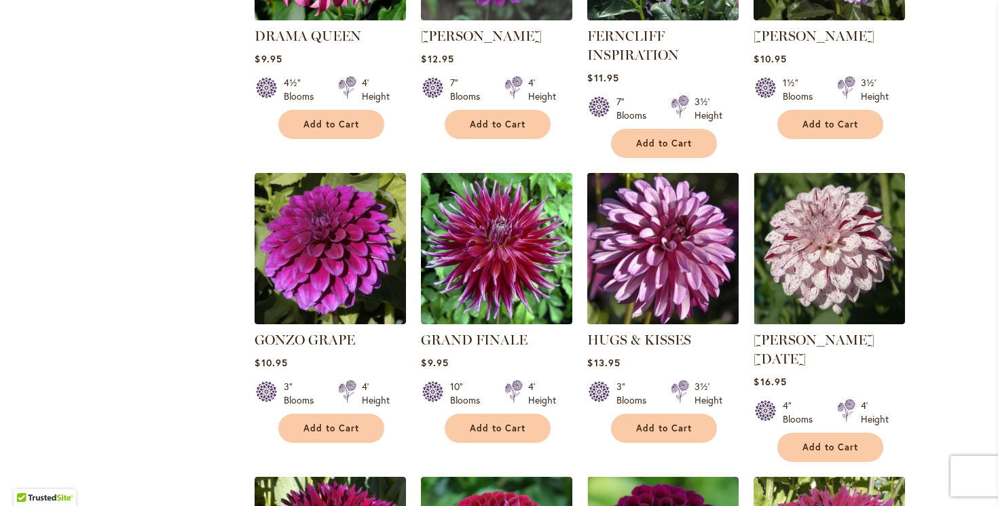
click at [682, 259] on img at bounding box center [663, 248] width 159 height 159
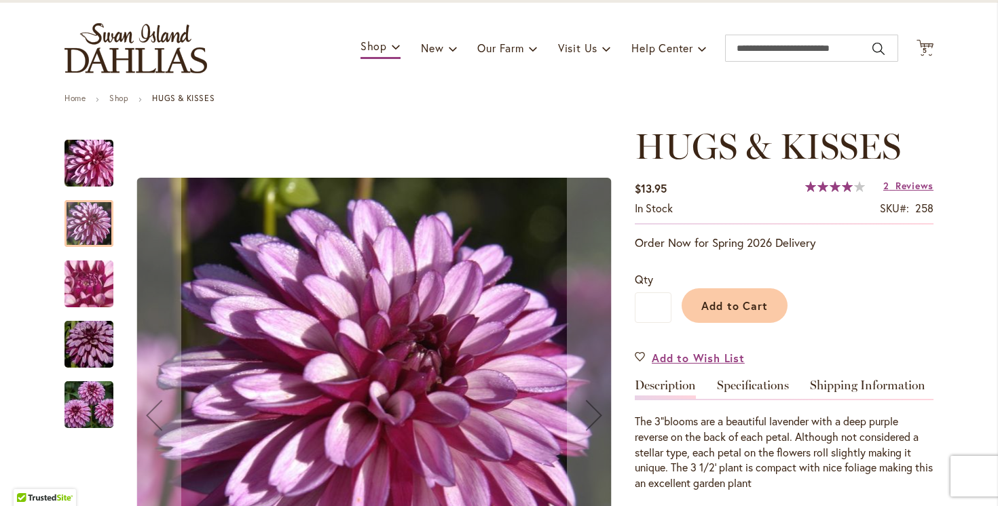
scroll to position [106, 0]
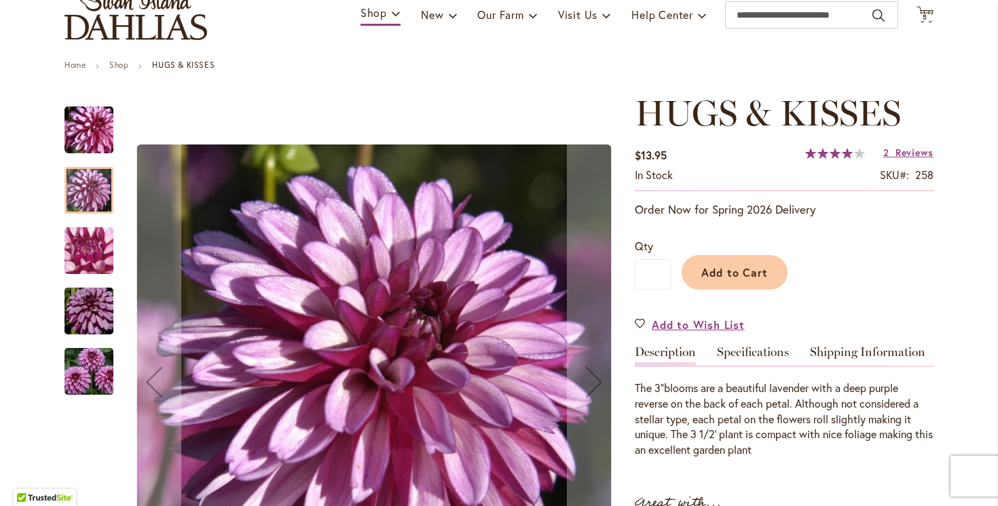
click at [81, 364] on img "HUGS & KISSES" at bounding box center [89, 371] width 98 height 65
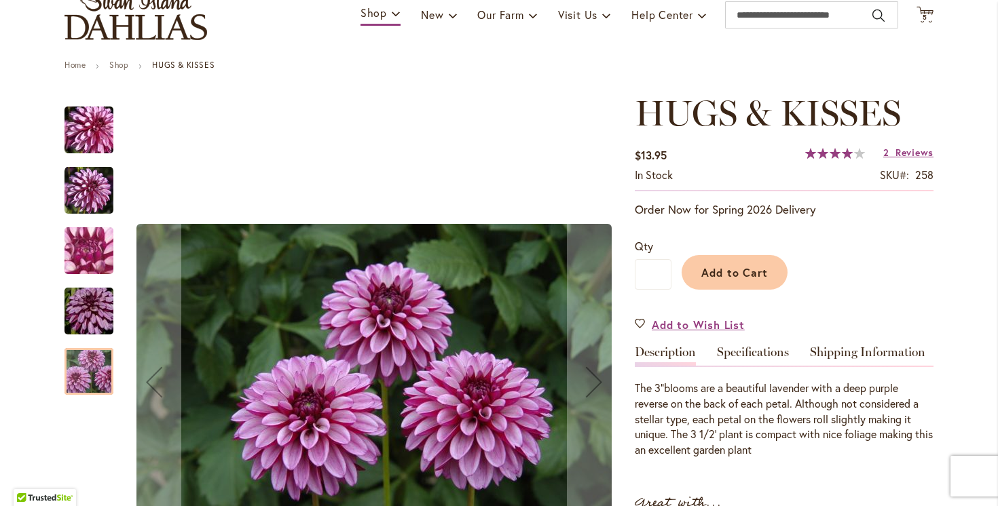
click at [85, 310] on img "HUGS & KISSES" at bounding box center [89, 311] width 98 height 65
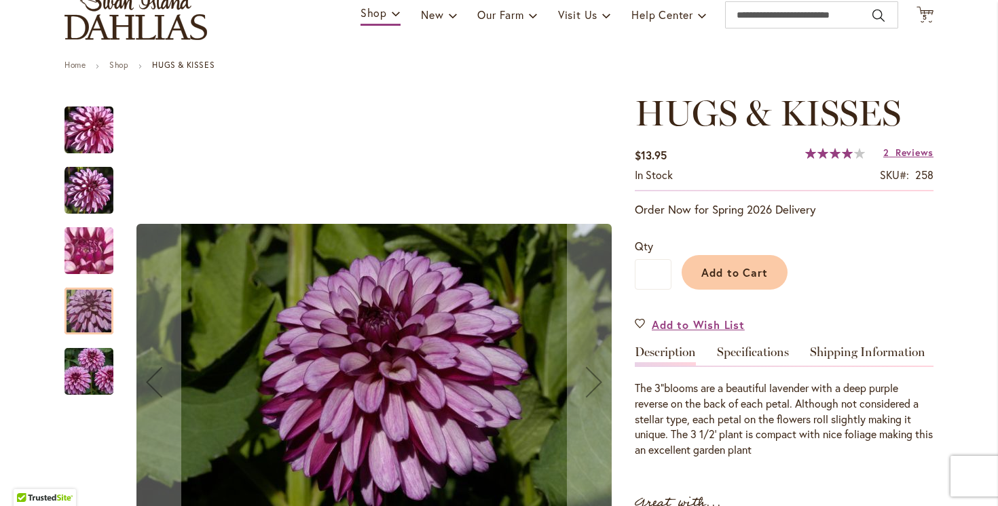
click at [86, 189] on img "HUGS & KISSES" at bounding box center [88, 190] width 49 height 49
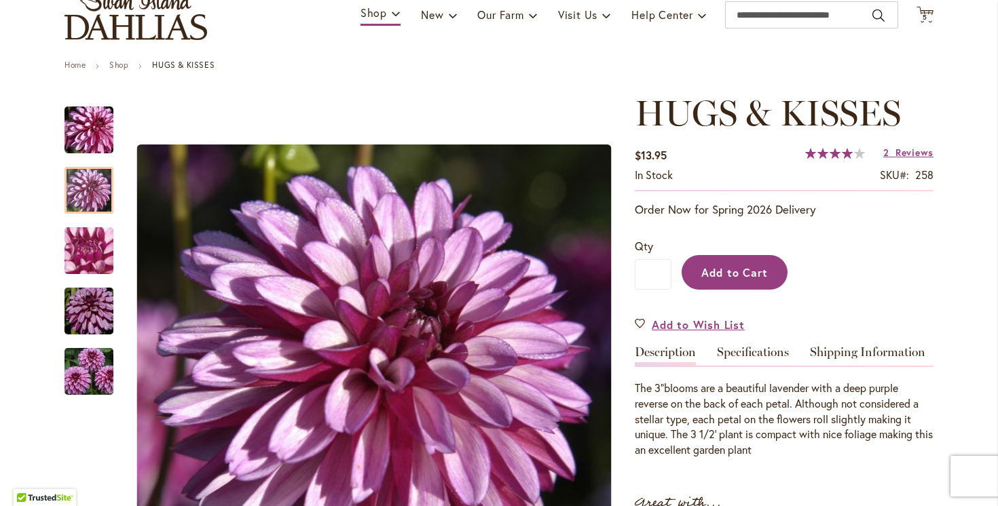
click at [736, 274] on span "Add to Cart" at bounding box center [734, 272] width 67 height 14
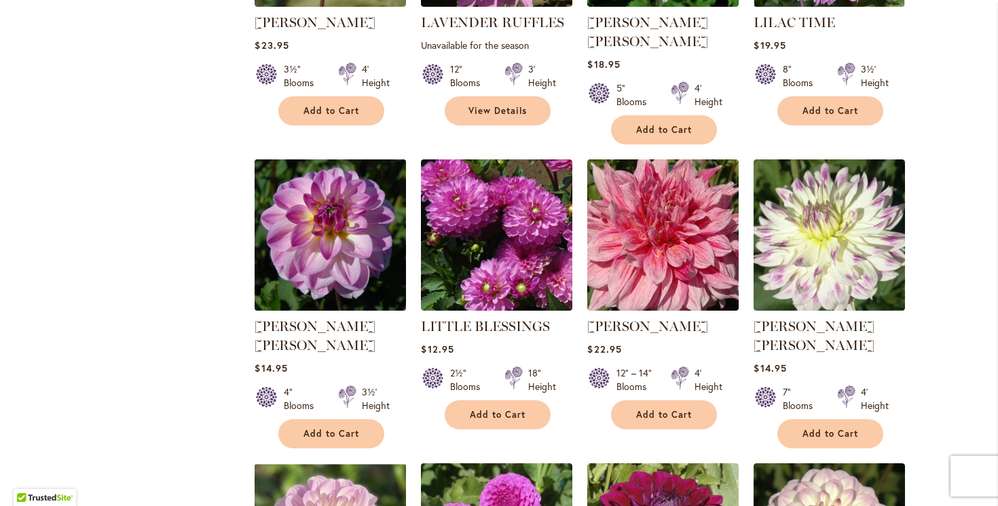
scroll to position [3087, 0]
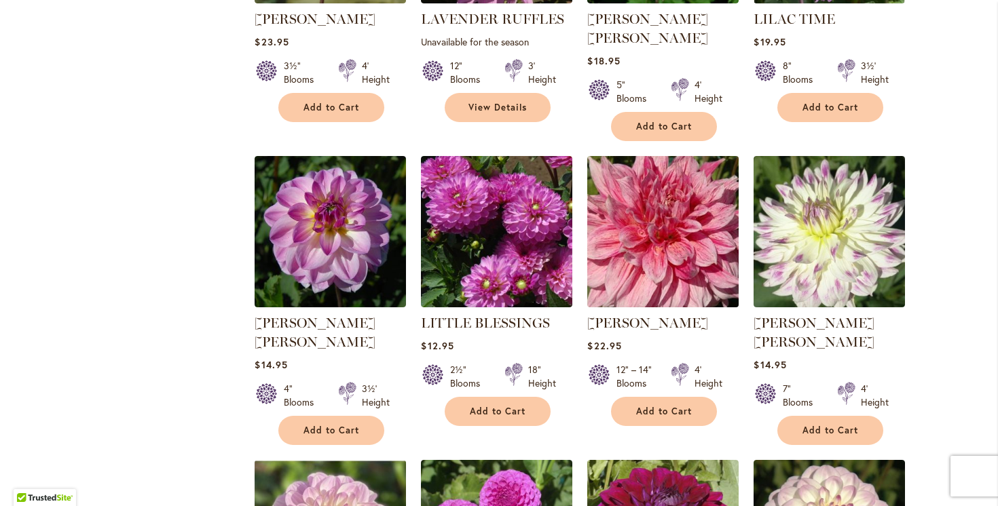
click at [643, 191] on img at bounding box center [663, 231] width 159 height 159
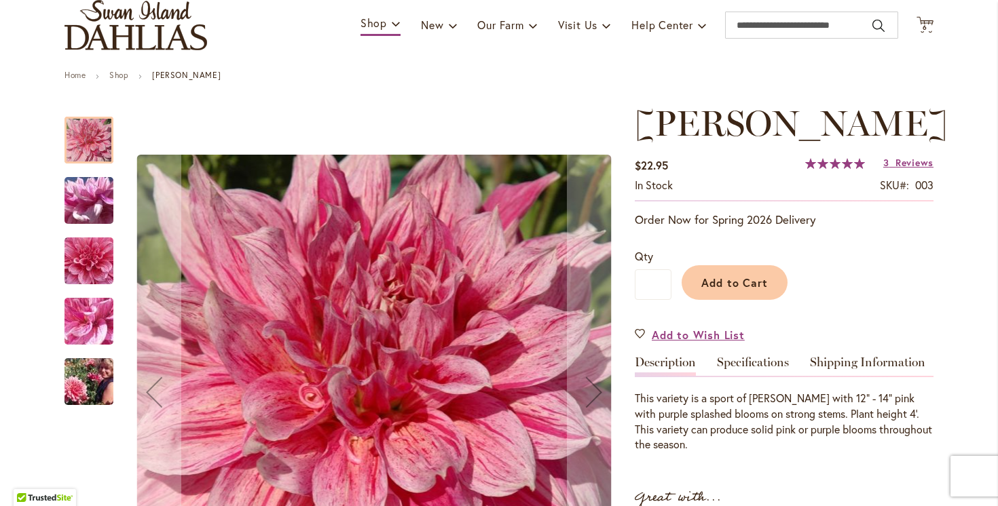
scroll to position [104, 0]
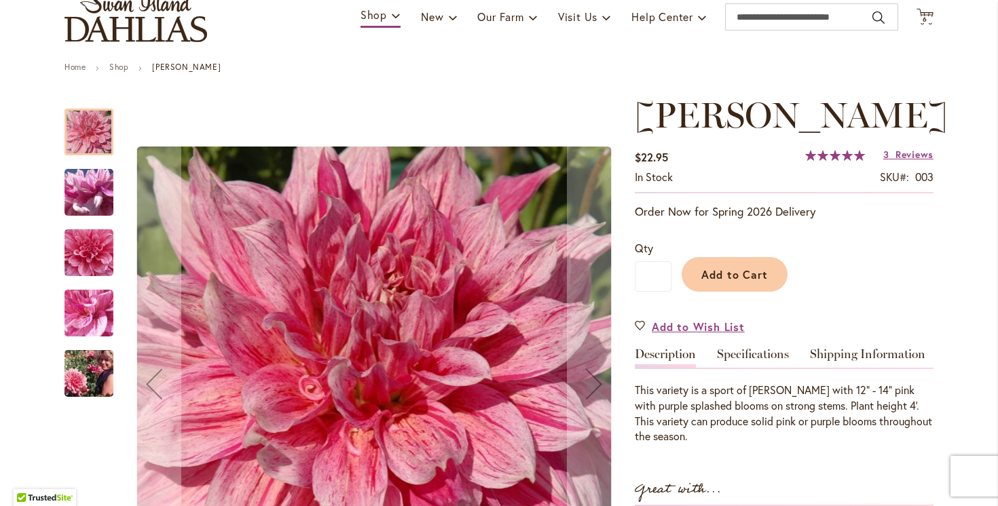
click at [83, 369] on img "MAKI" at bounding box center [89, 373] width 98 height 65
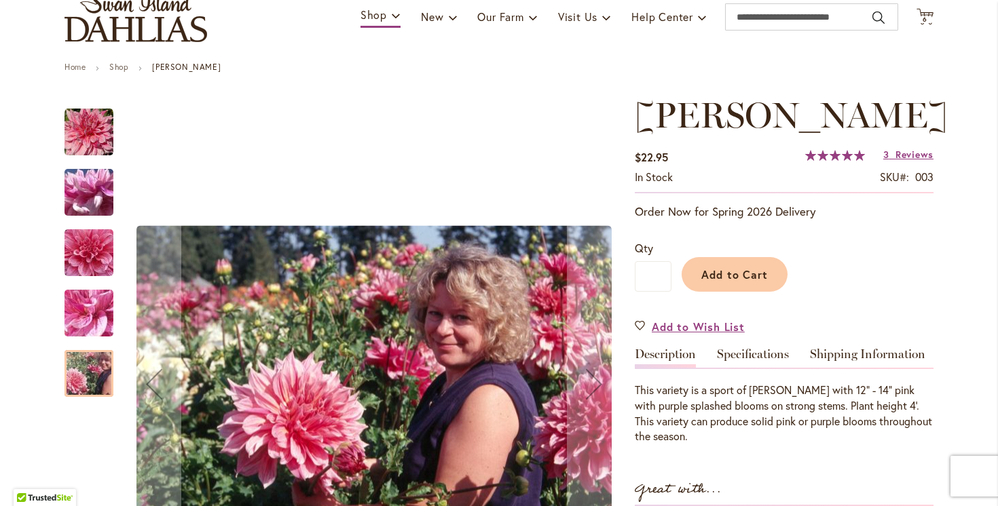
click at [77, 309] on img "MAKI" at bounding box center [89, 313] width 98 height 73
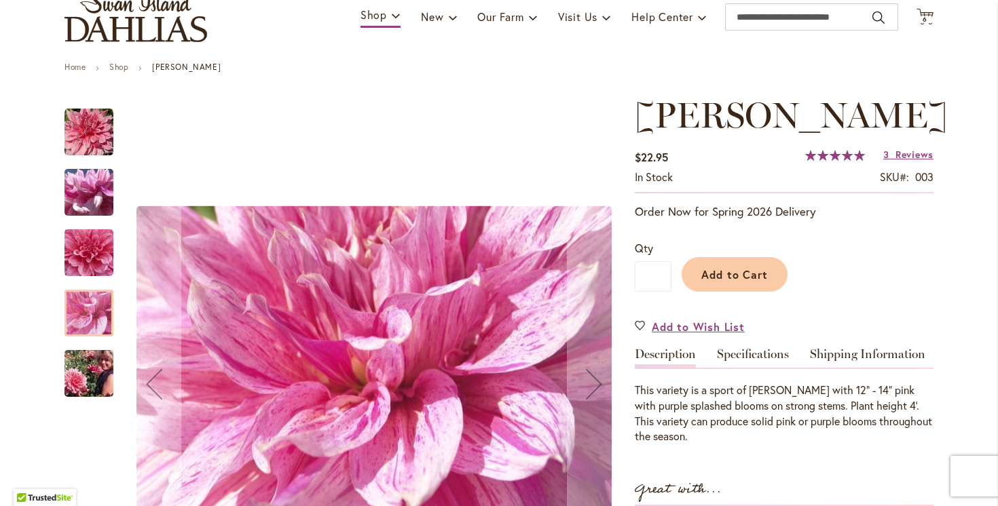
click at [83, 248] on img "MAKI" at bounding box center [89, 253] width 98 height 92
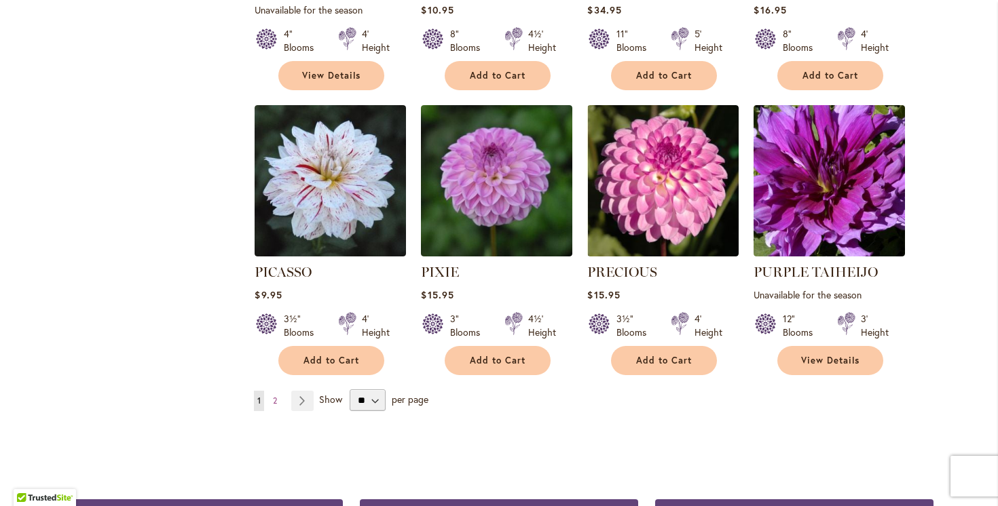
scroll to position [4621, 0]
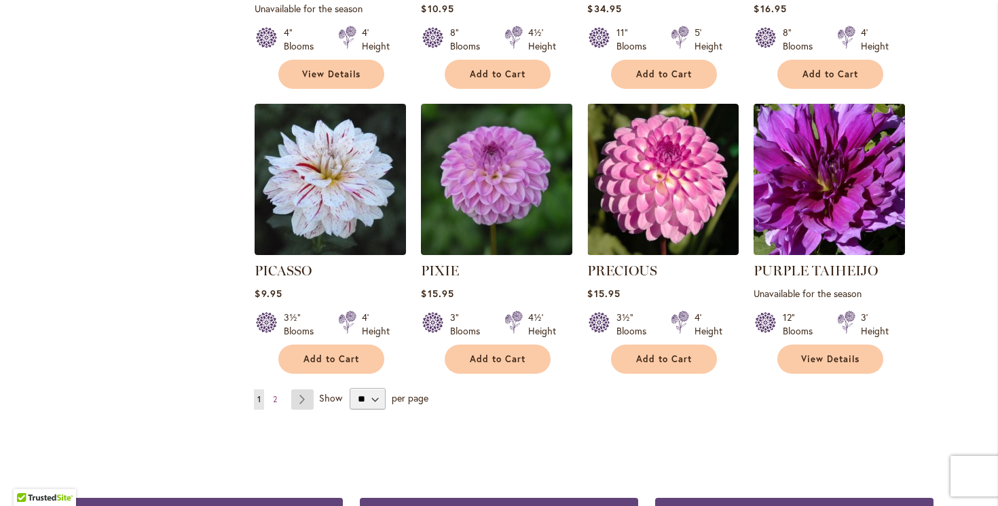
click at [295, 390] on link "Page Next" at bounding box center [302, 400] width 22 height 20
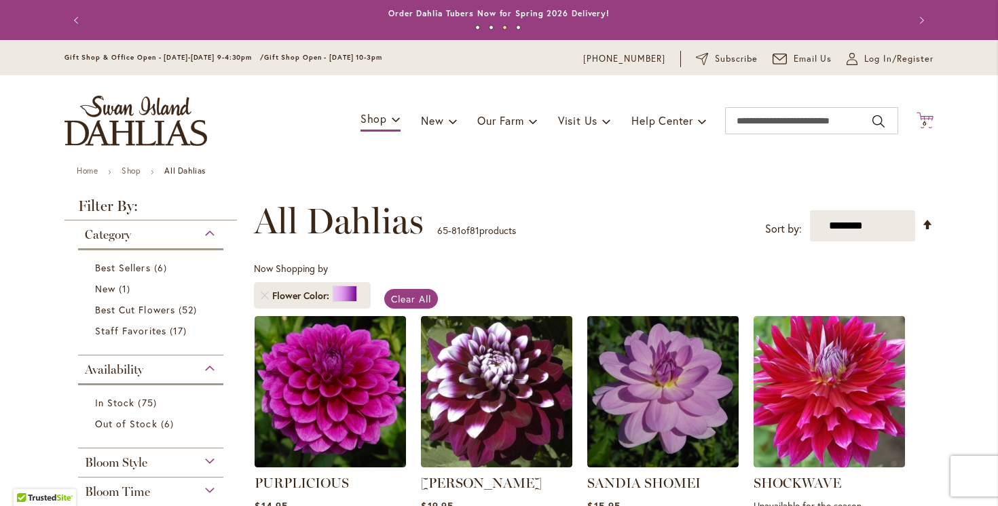
click at [924, 119] on icon "Cart .cls-1 { fill: #231f20; }" at bounding box center [924, 120] width 17 height 17
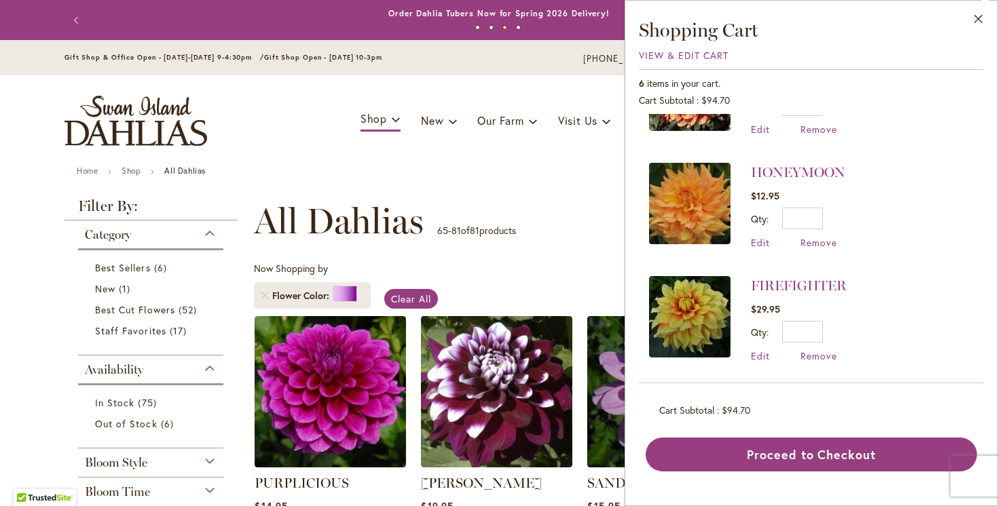
scroll to position [414, 0]
click at [576, 167] on ul "Home Shop All Dahlias" at bounding box center [499, 172] width 844 height 12
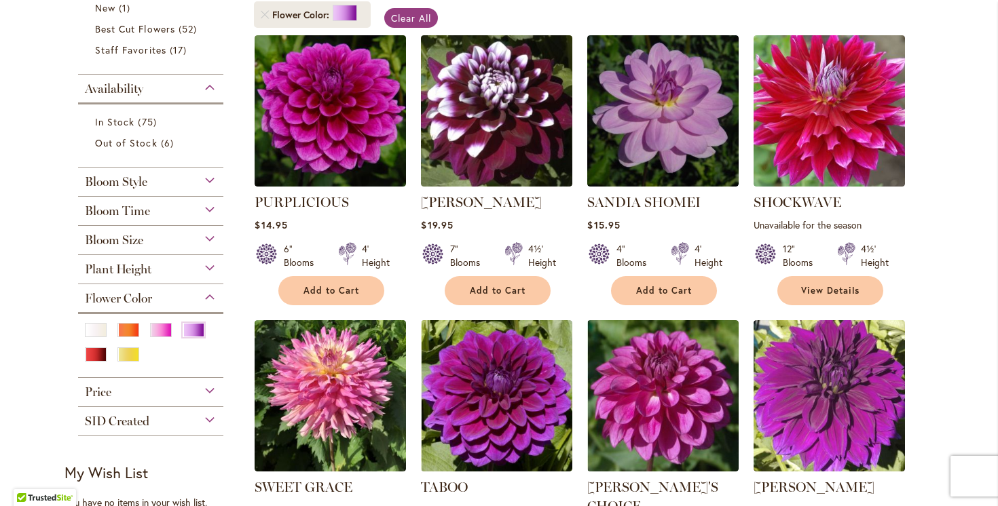
scroll to position [297, 0]
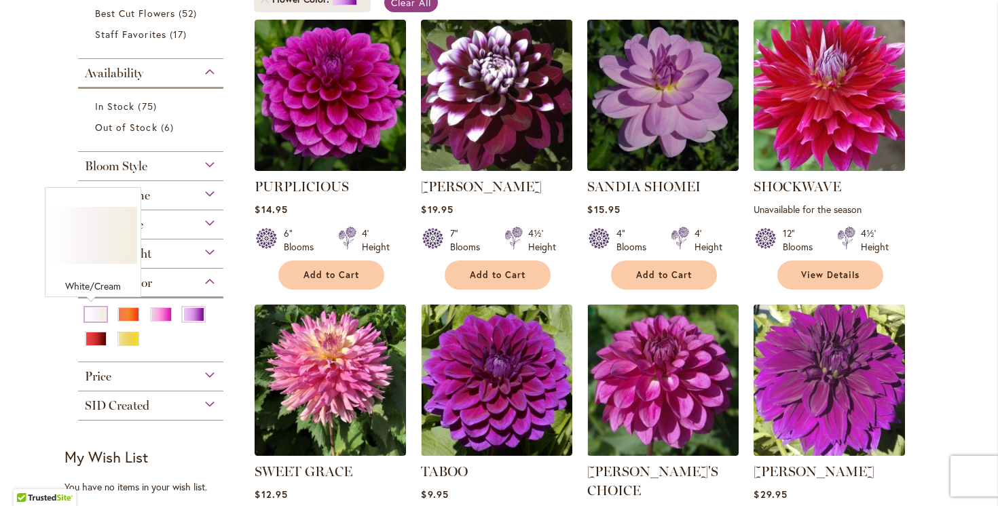
click at [88, 314] on div "White/Cream" at bounding box center [96, 314] width 22 height 14
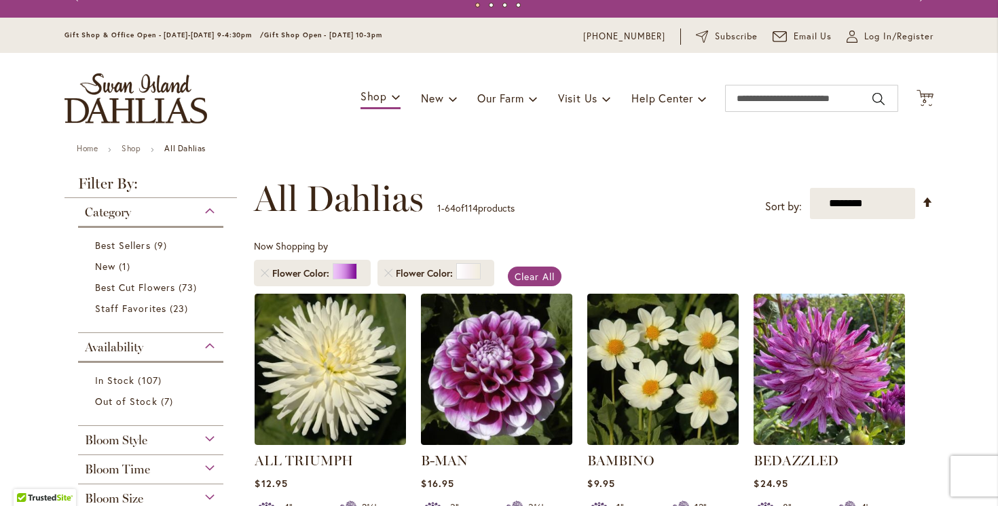
scroll to position [13, 0]
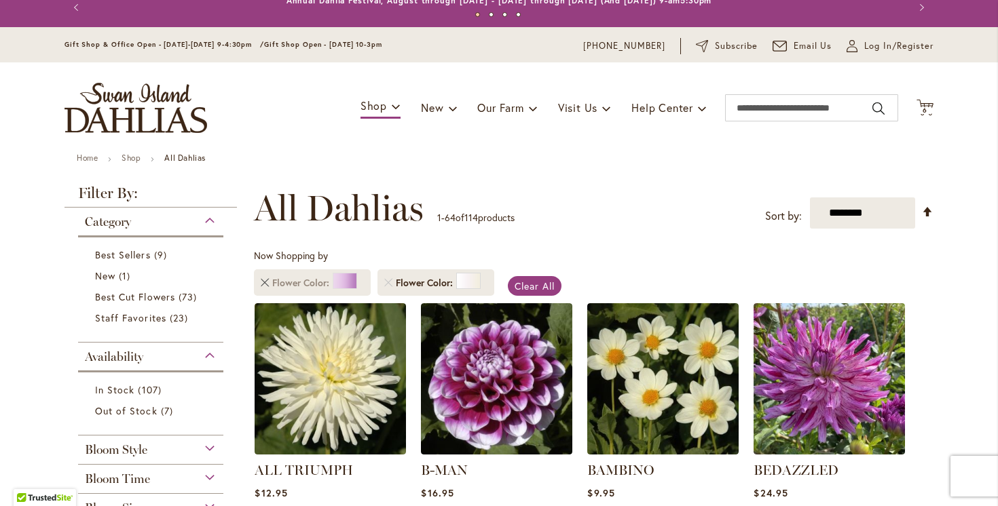
click at [261, 284] on link "Remove Flower Color Purple" at bounding box center [265, 283] width 8 height 8
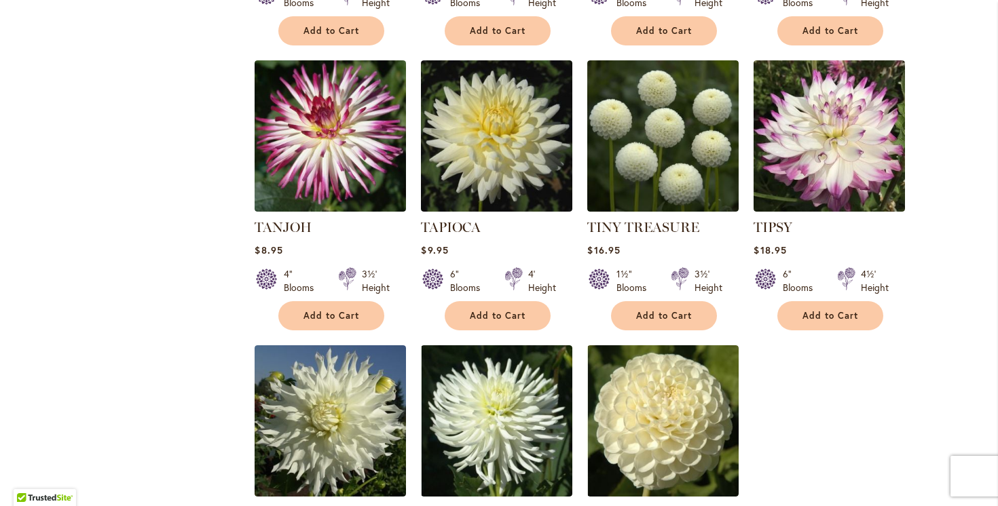
scroll to position [2310, 0]
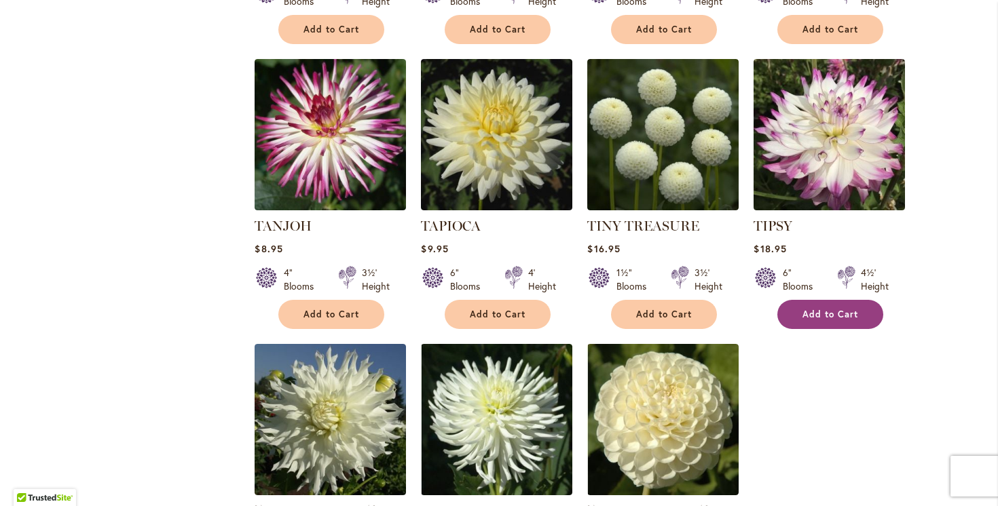
click at [787, 300] on button "Add to Cart" at bounding box center [830, 314] width 106 height 29
